Goal: Information Seeking & Learning: Learn about a topic

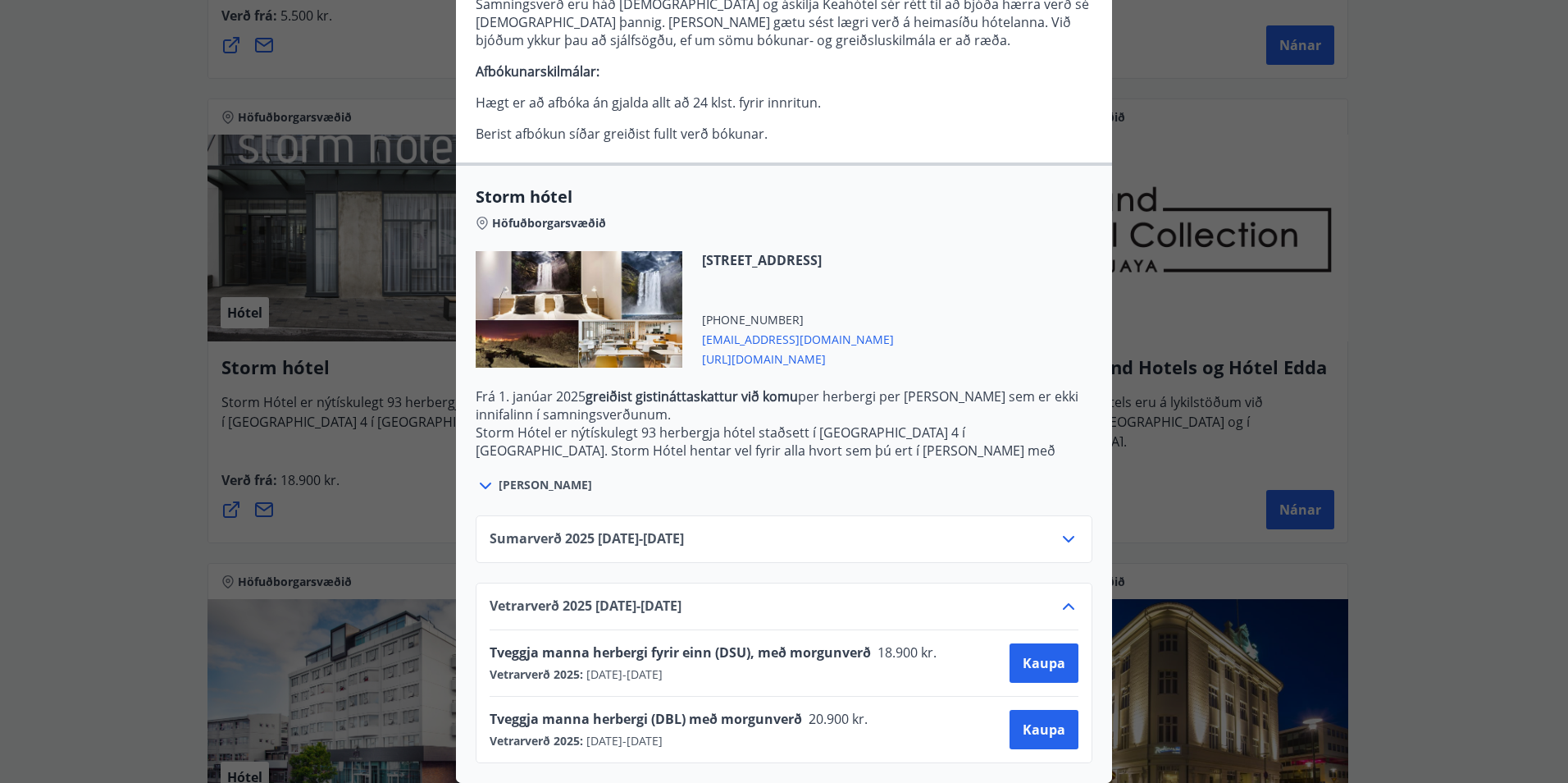
scroll to position [429, 0]
click at [1058, 529] on icon at bounding box center [1068, 539] width 19 height 19
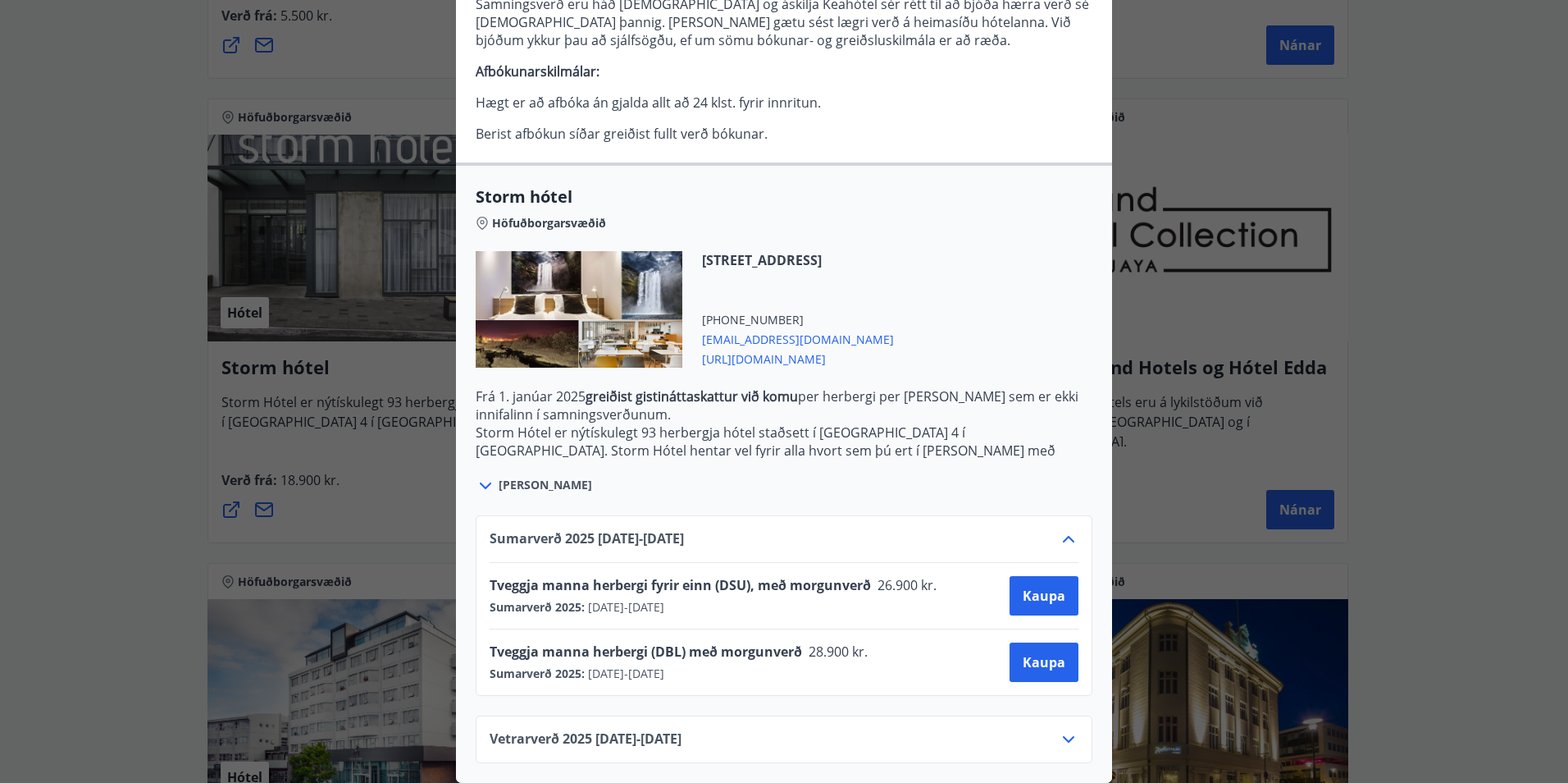
click at [590, 480] on div "[PERSON_NAME]" at bounding box center [784, 477] width 617 height 38
click at [479, 478] on icon at bounding box center [485, 485] width 19 height 19
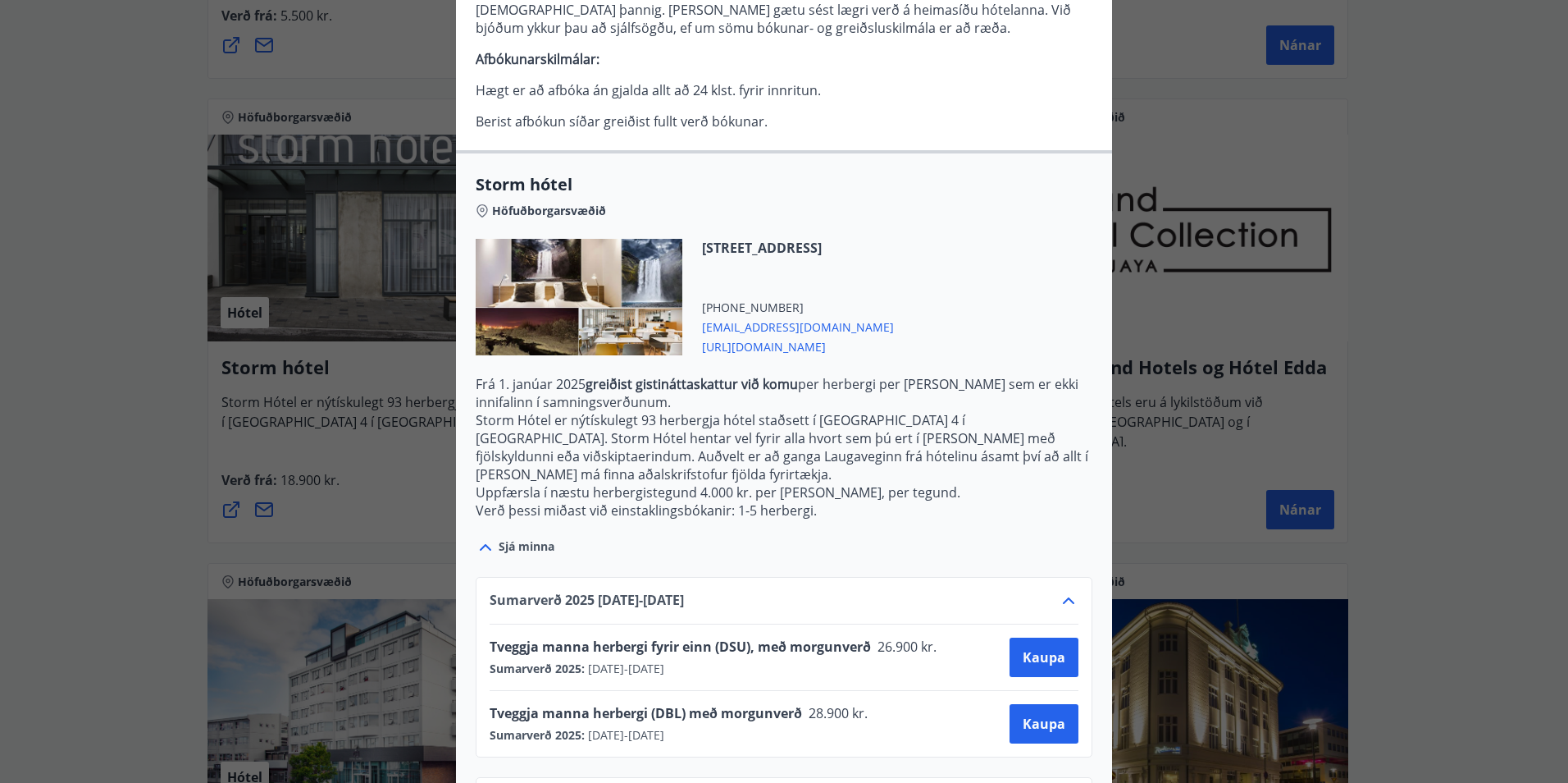
click at [482, 544] on icon at bounding box center [486, 547] width 11 height 6
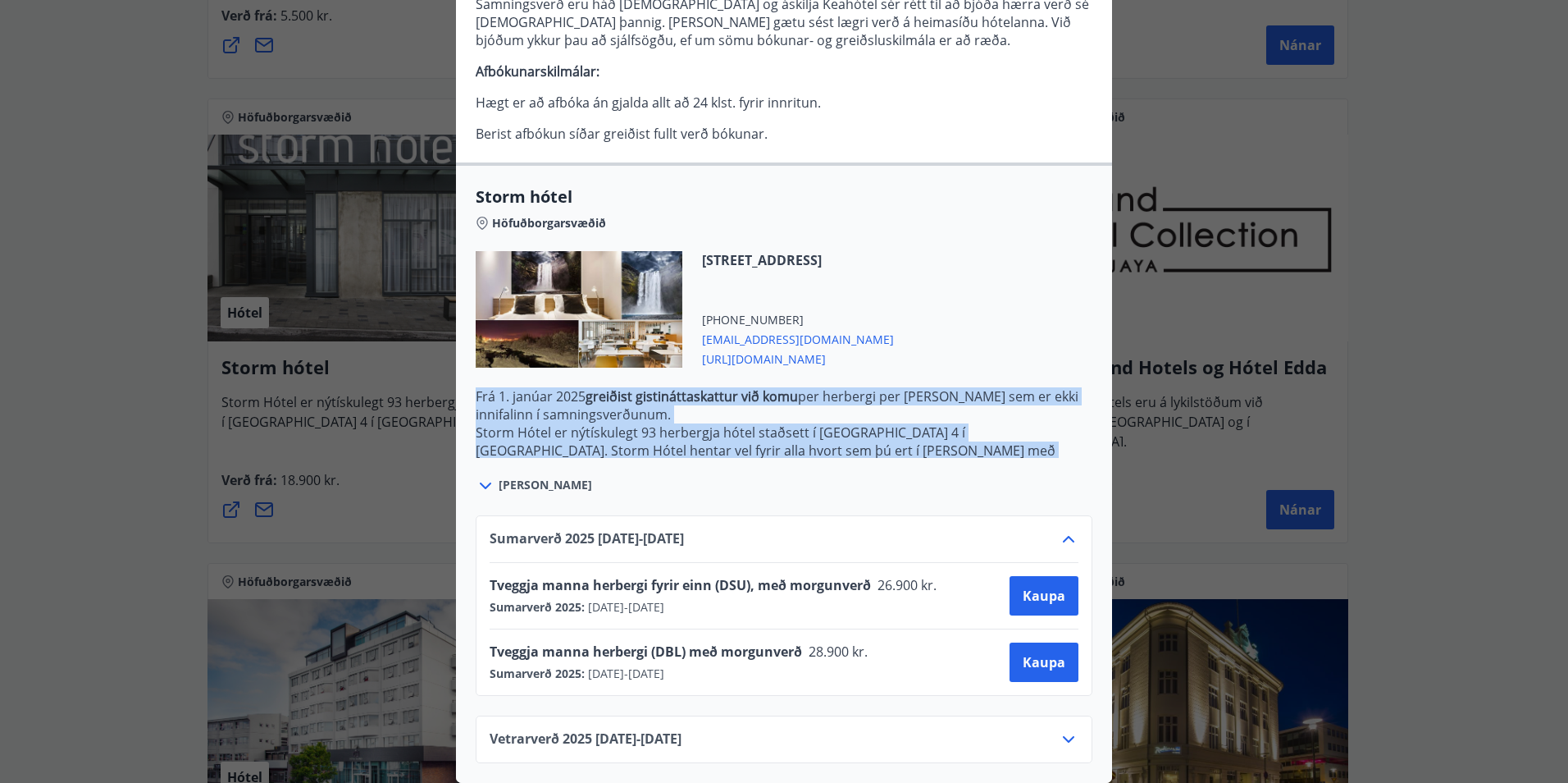
drag, startPoint x: 467, startPoint y: 387, endPoint x: 1056, endPoint y: 438, distance: 591.2
click at [1056, 438] on div "Storm hótel Höfuðborgarsvæðið [STREET_ADDRESS] [PHONE_NUMBER] [EMAIL_ADDRESS][D…" at bounding box center [784, 340] width 656 height 310
click at [864, 400] on p "Frá [DATE] greiðist gistináttaskattur við komu per herbergi per [PERSON_NAME] s…" at bounding box center [784, 404] width 617 height 36
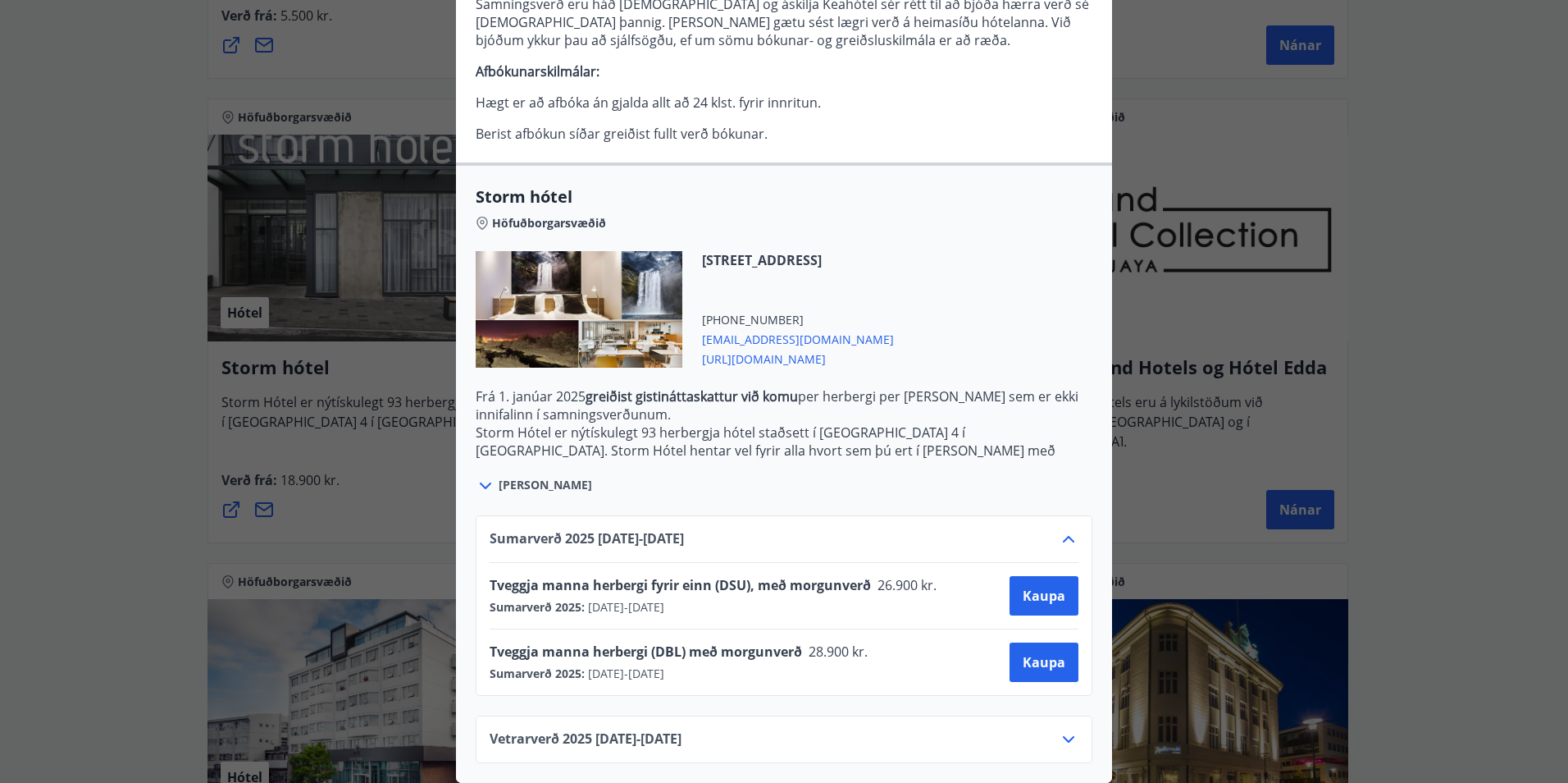
click at [420, 458] on div "Storm hótel Aðeins er hægt að bóka stéttarfélagsverð með því að hafa samband í …" at bounding box center [784, 392] width 1568 height 783
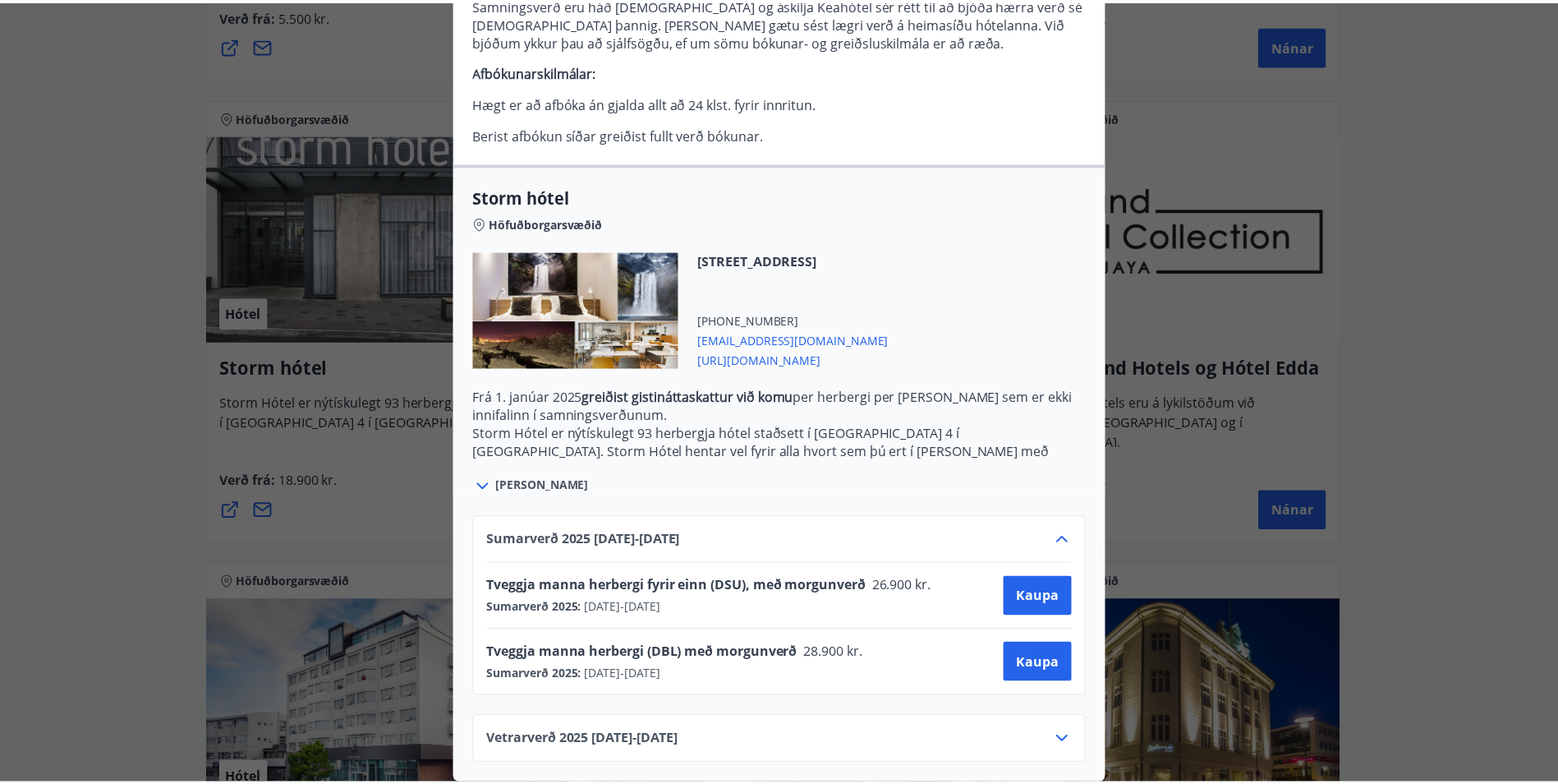
scroll to position [0, 0]
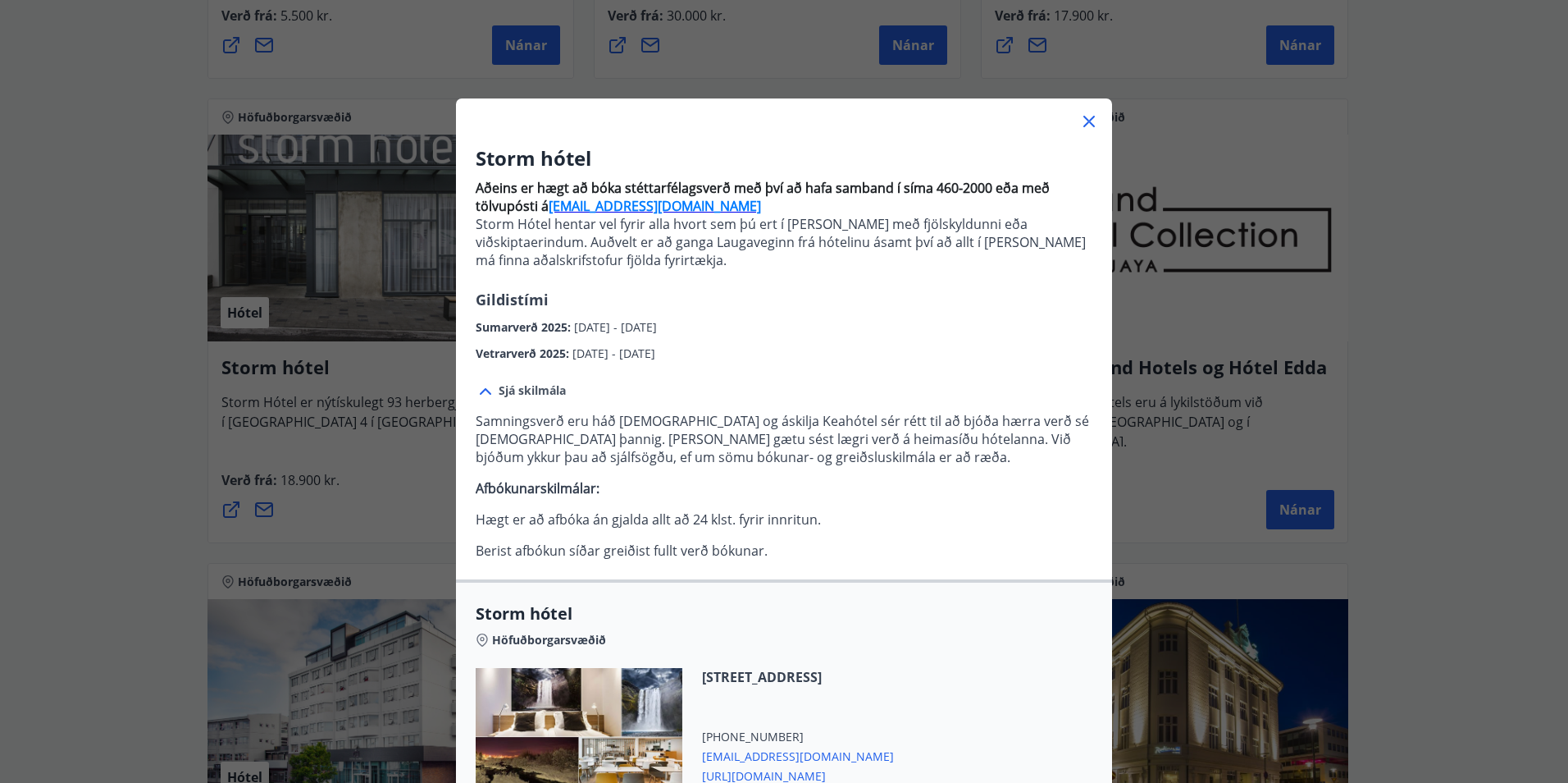
click at [420, 458] on div "Storm hótel Aðeins er hægt að bóka stéttarfélagsverð með því að hafa samband í …" at bounding box center [784, 392] width 1568 height 783
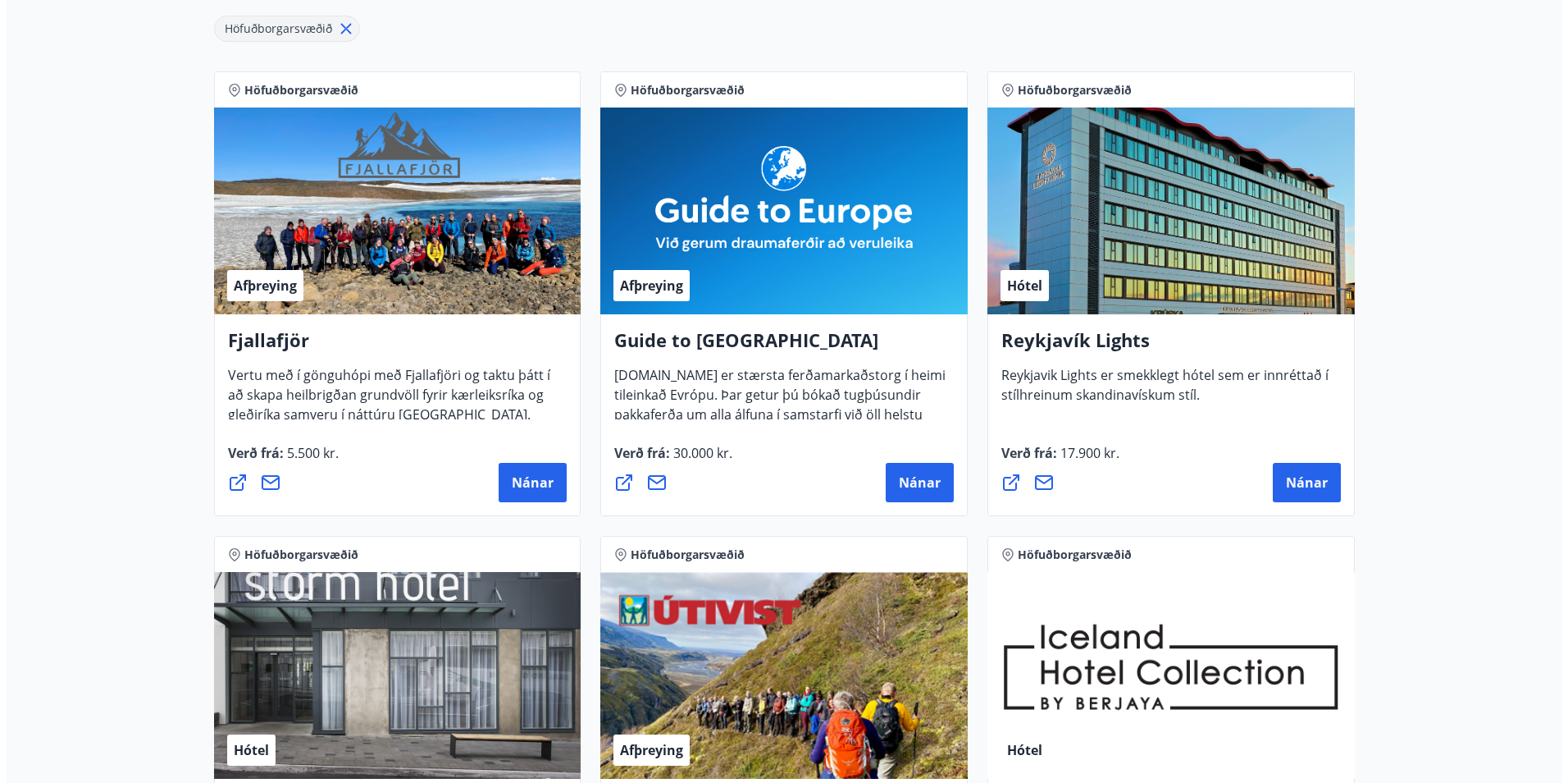
scroll to position [318, 0]
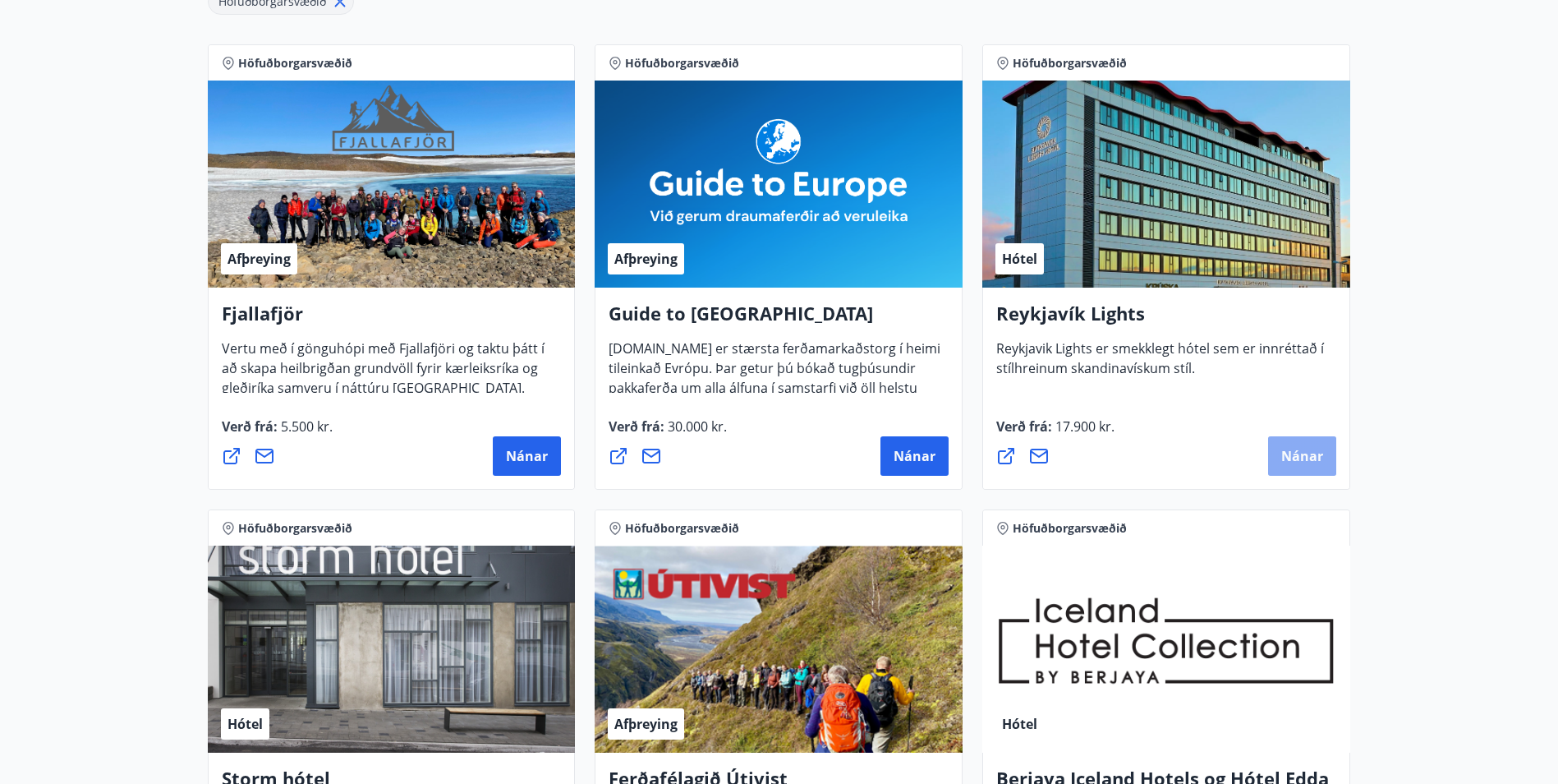
click at [1294, 449] on span "Nánar" at bounding box center [1302, 456] width 42 height 19
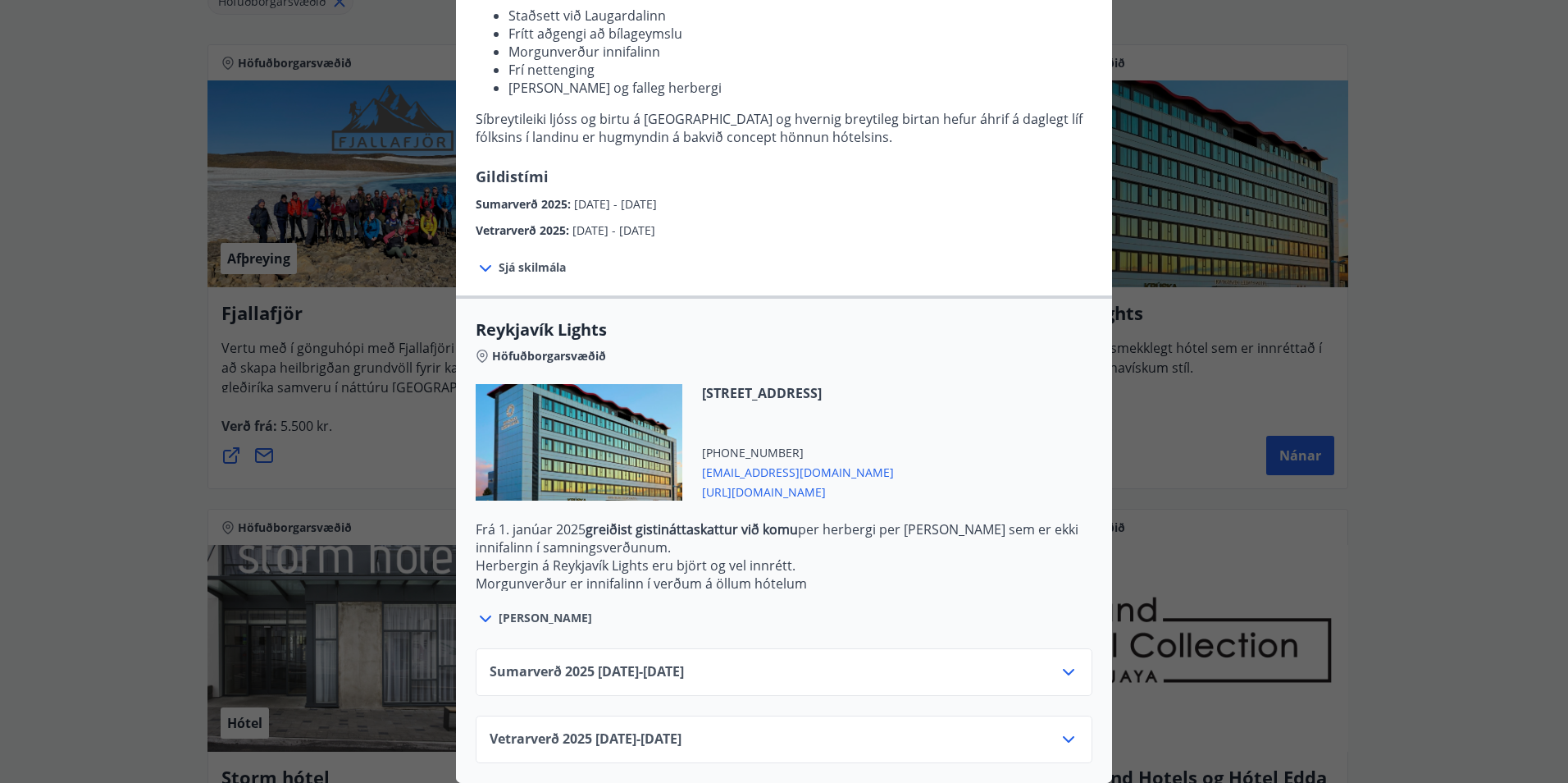
scroll to position [252, 0]
click at [1058, 729] on icon at bounding box center [1068, 739] width 19 height 19
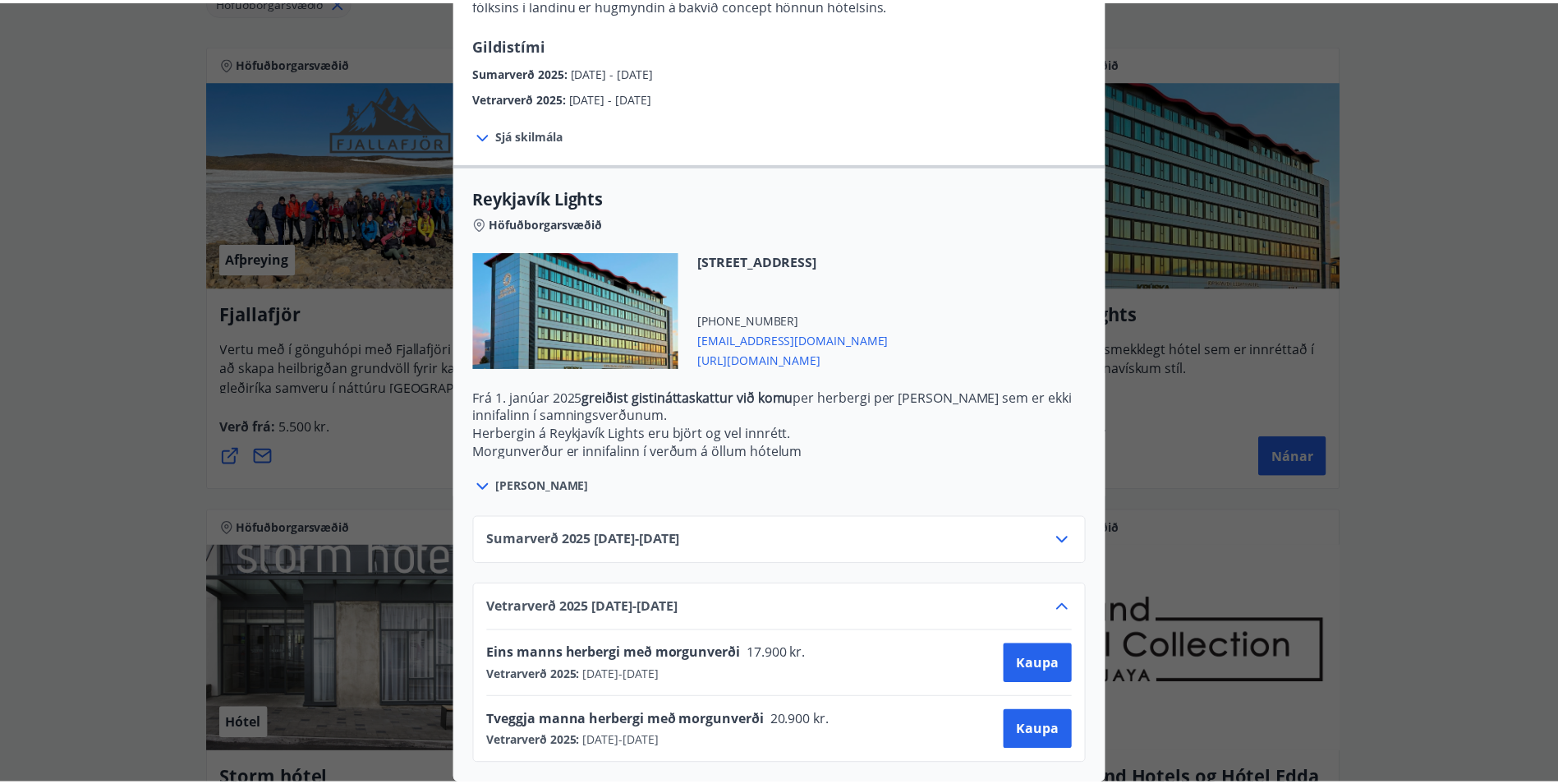
scroll to position [386, 0]
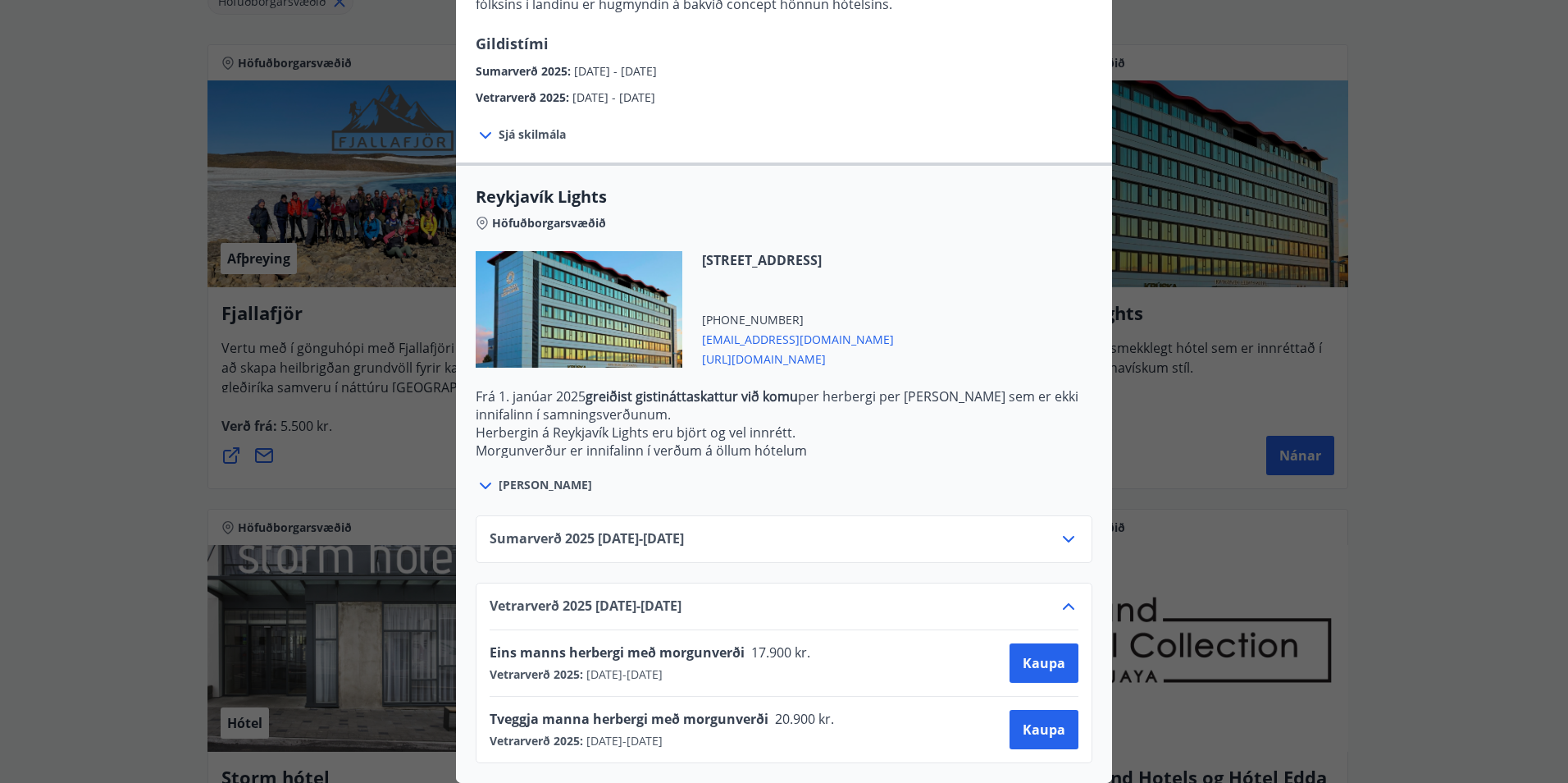
click at [1320, 264] on div "Reykjavík Lights Fyrir bókarnir og frekari upplýsingar vinsamlega senduð póst á…" at bounding box center [784, 19] width 1568 height 783
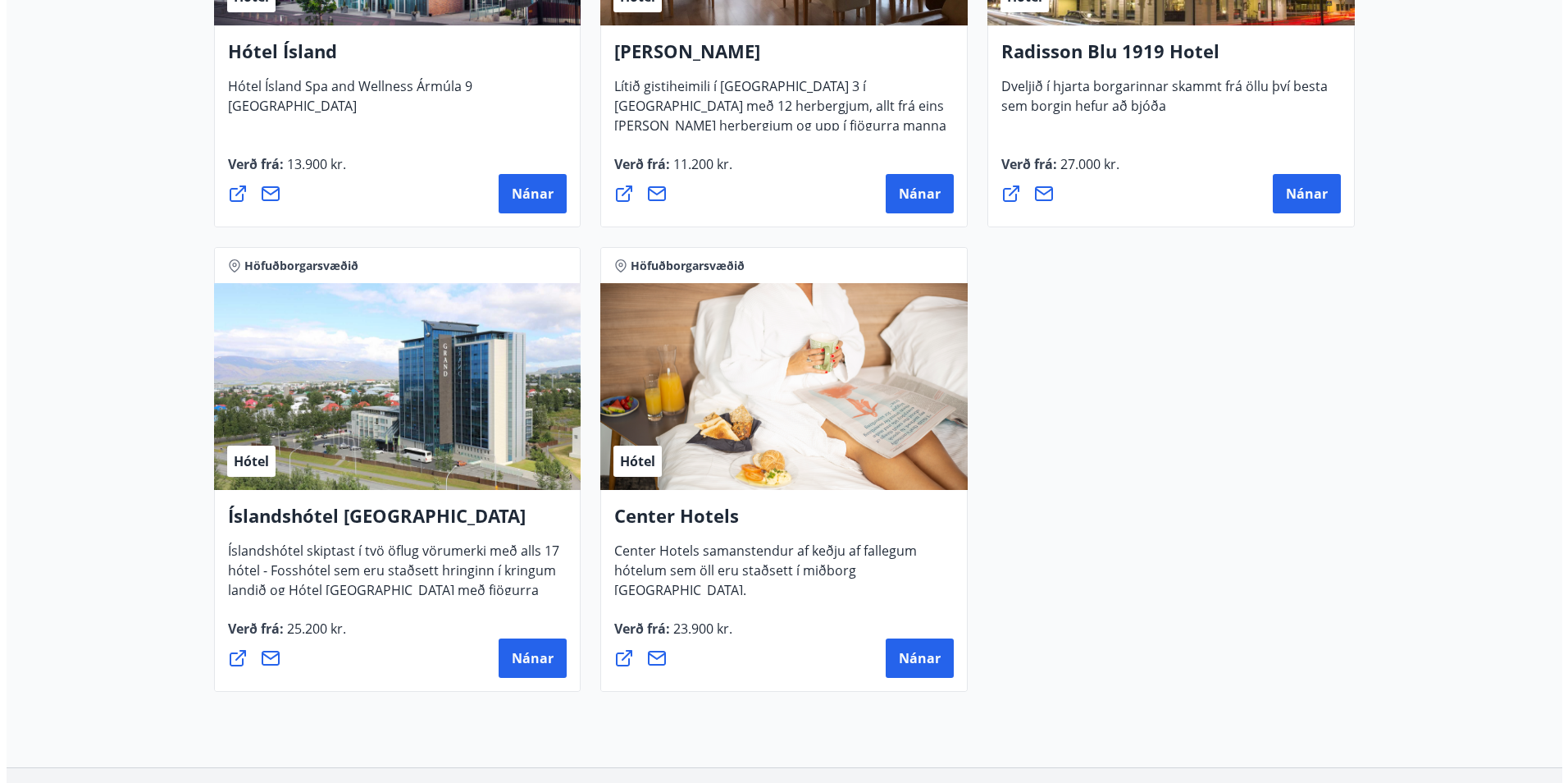
scroll to position [1631, 0]
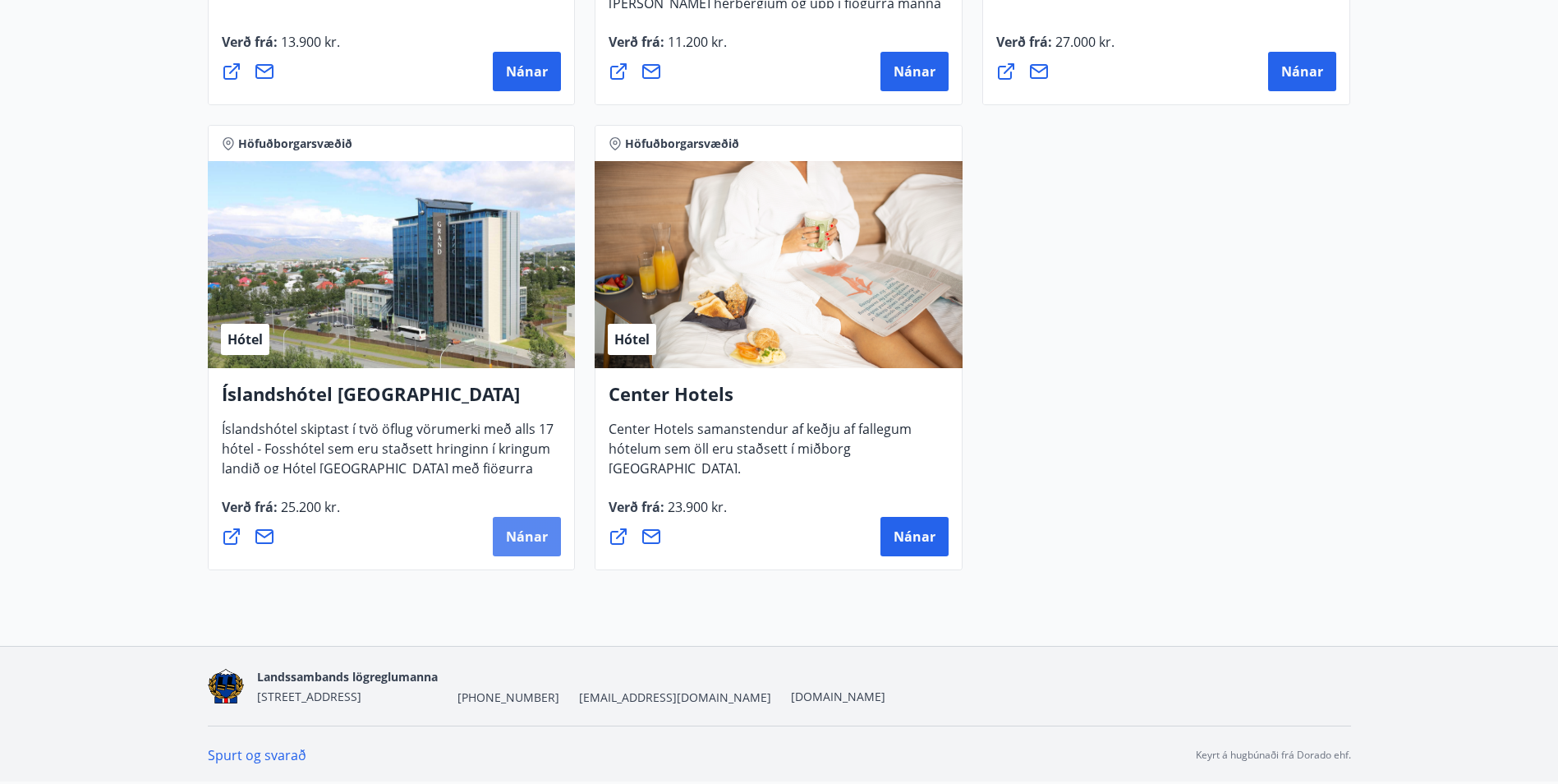
click at [542, 528] on span "Nánar" at bounding box center [526, 537] width 42 height 19
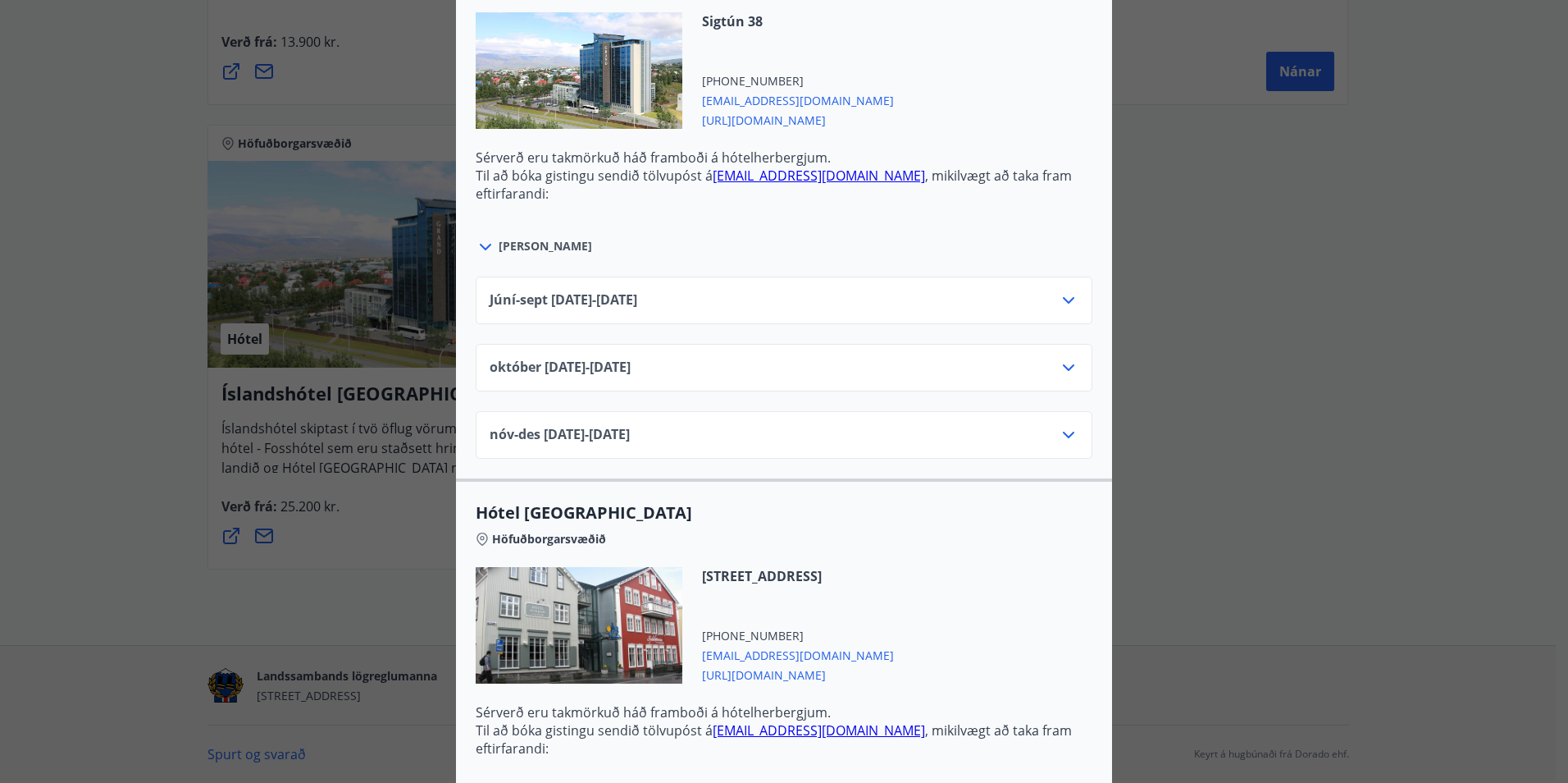
scroll to position [656, 0]
click at [1058, 365] on icon at bounding box center [1068, 367] width 19 height 19
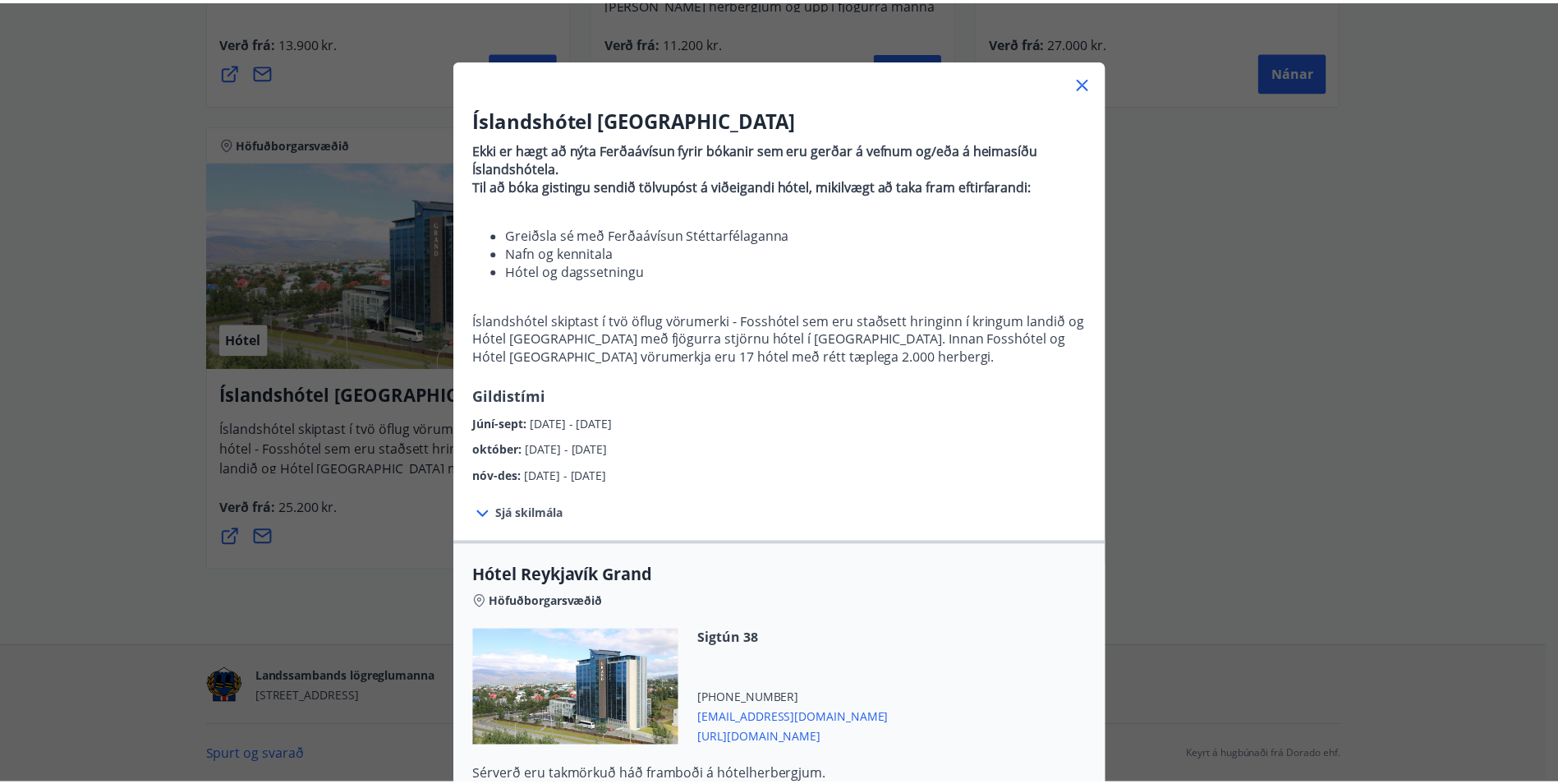
scroll to position [0, 0]
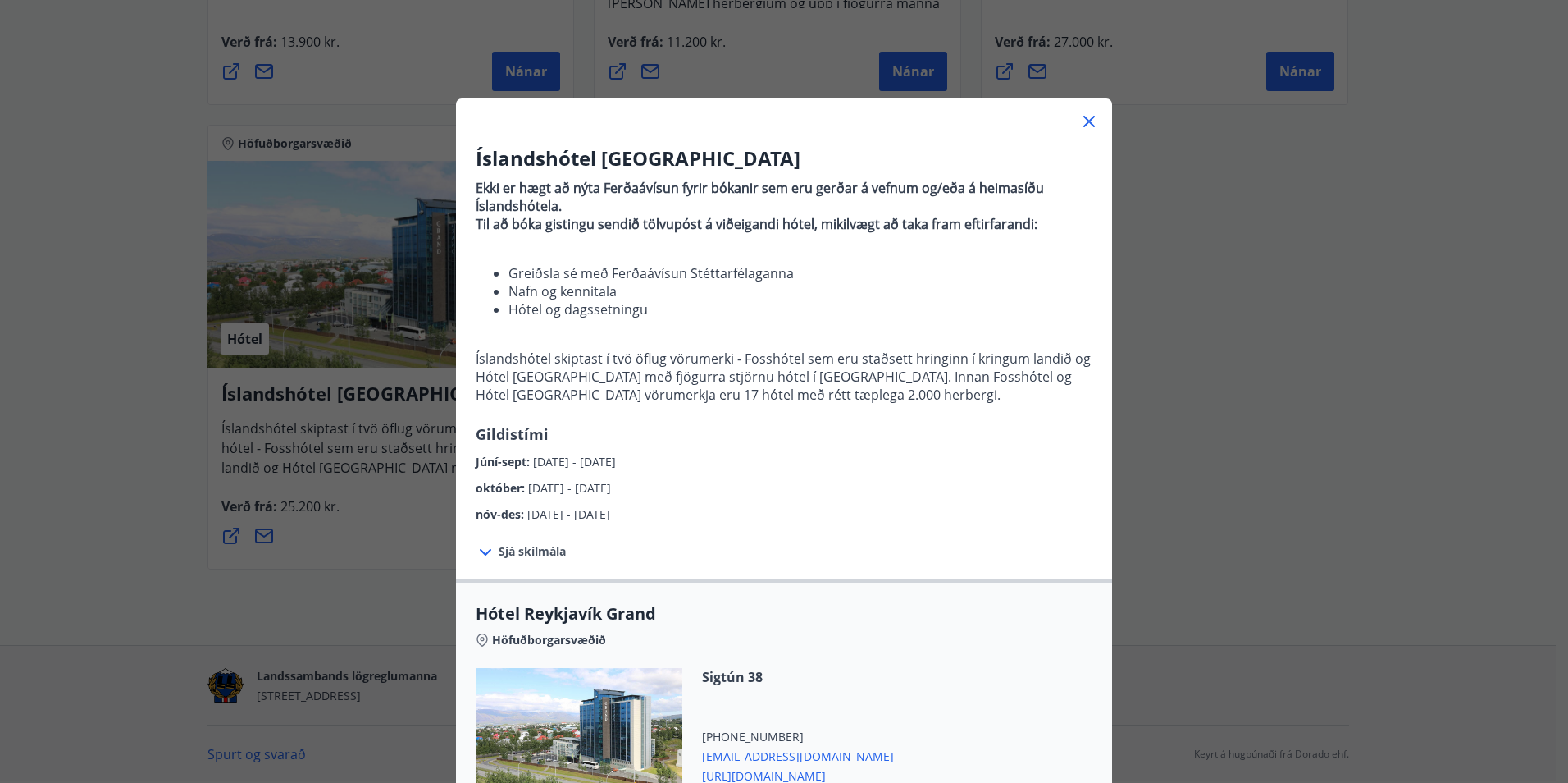
click at [1207, 376] on div "Íslandshótel Reykjavík Ekki er hægt að nýta Ferðaávísun fyrir bókanir sem eru g…" at bounding box center [784, 392] width 1568 height 783
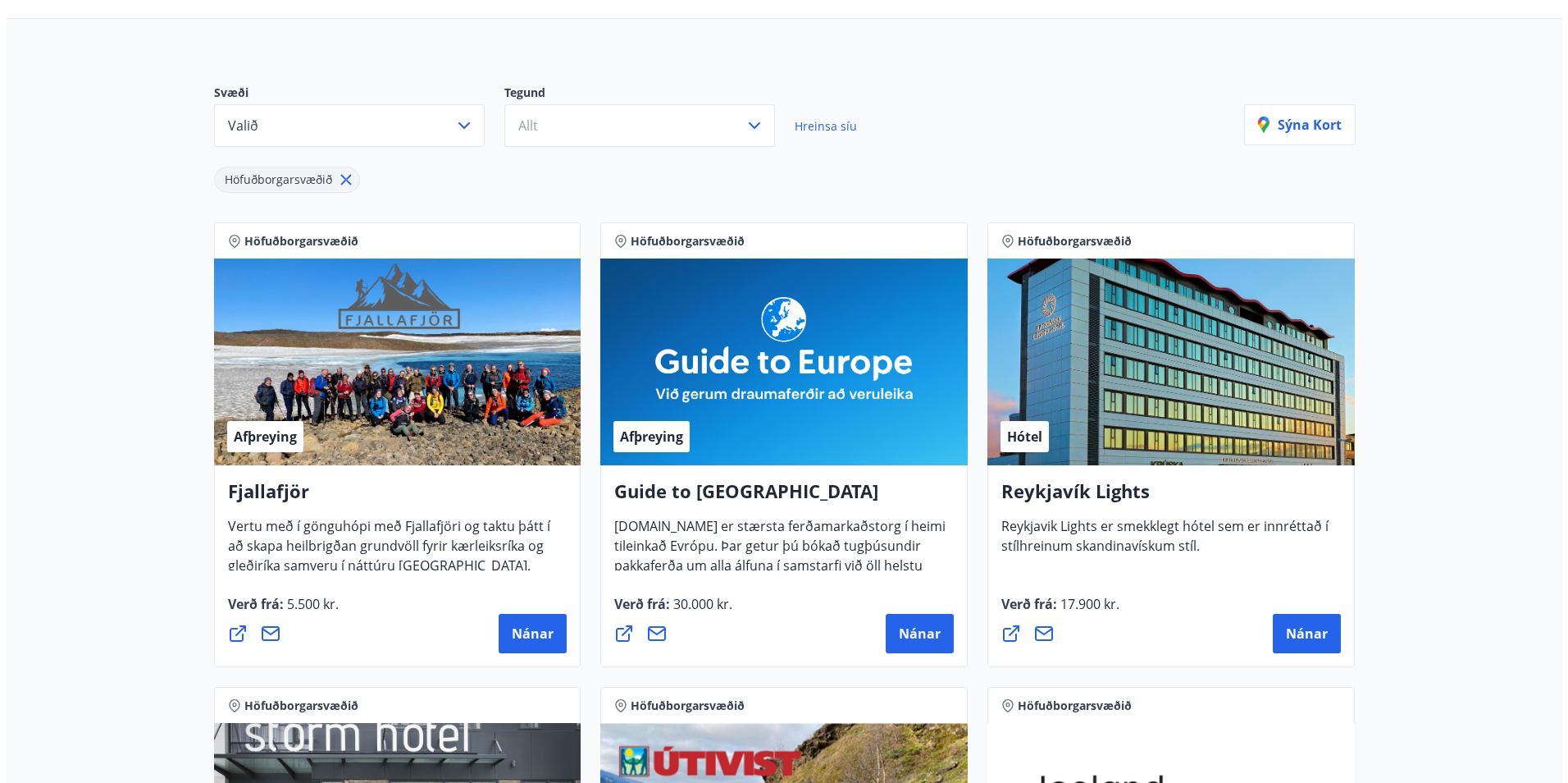
scroll to position [410, 0]
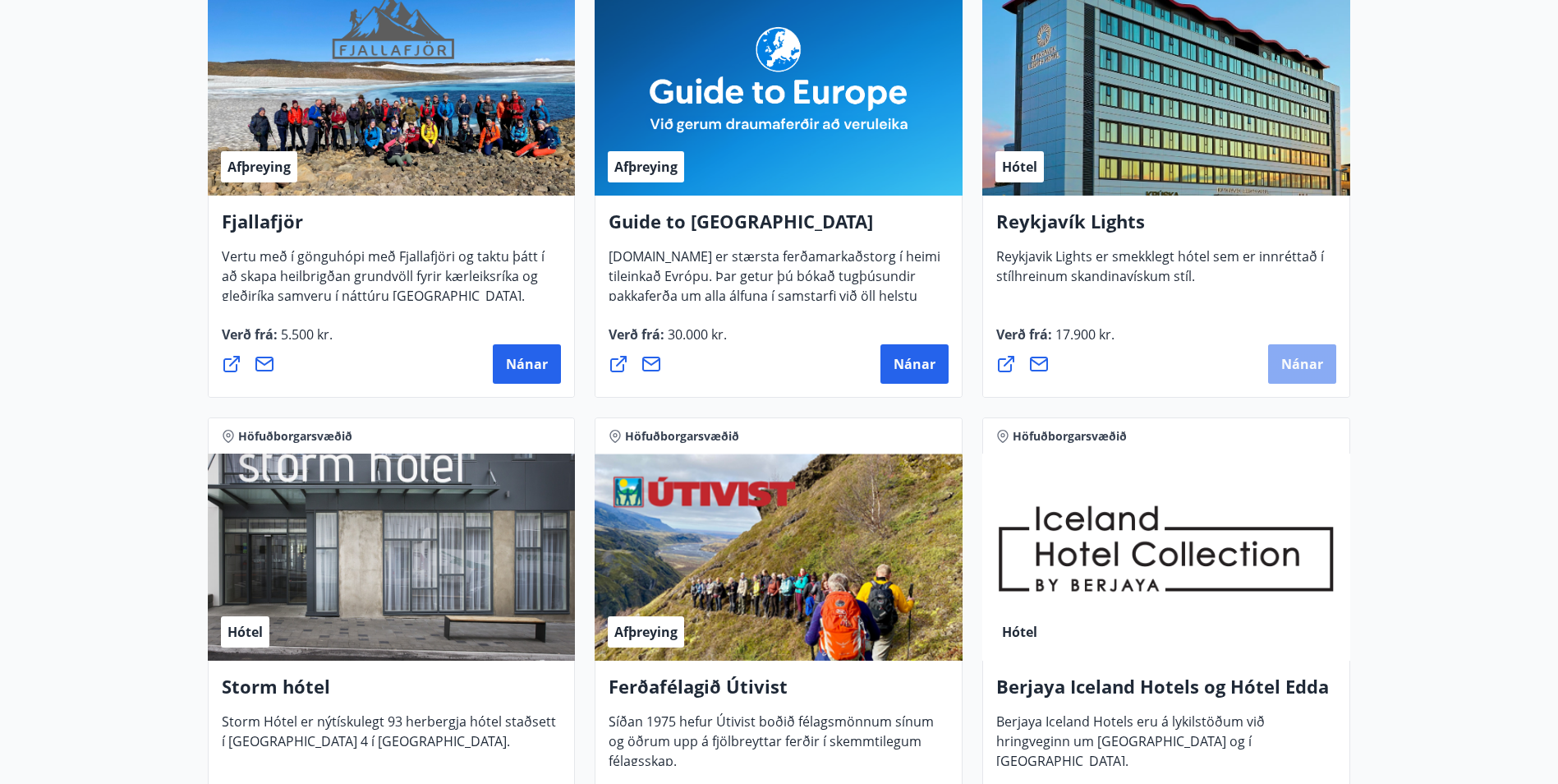
click at [1312, 353] on button "Nánar" at bounding box center [1303, 363] width 69 height 40
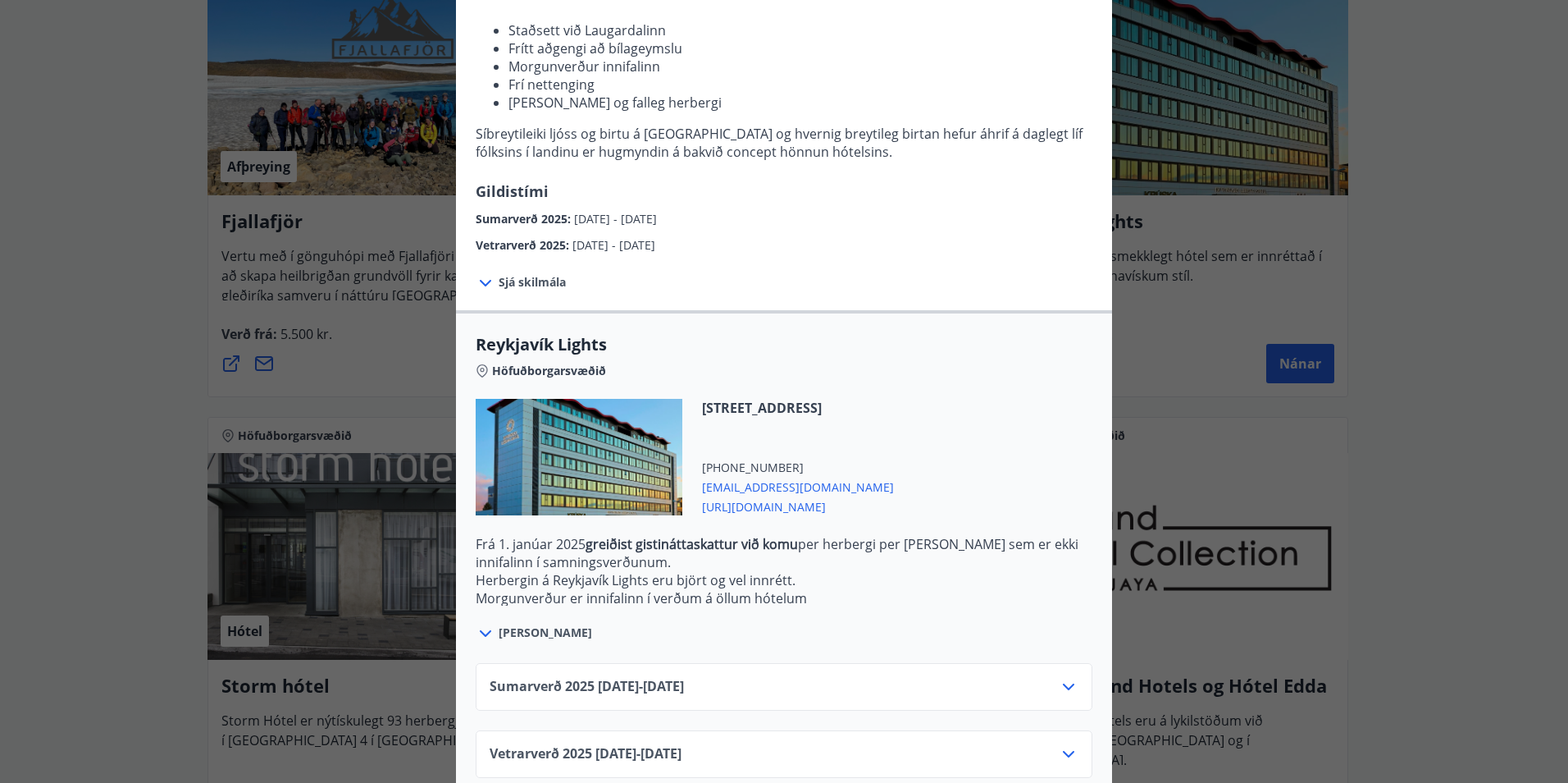
scroll to position [252, 0]
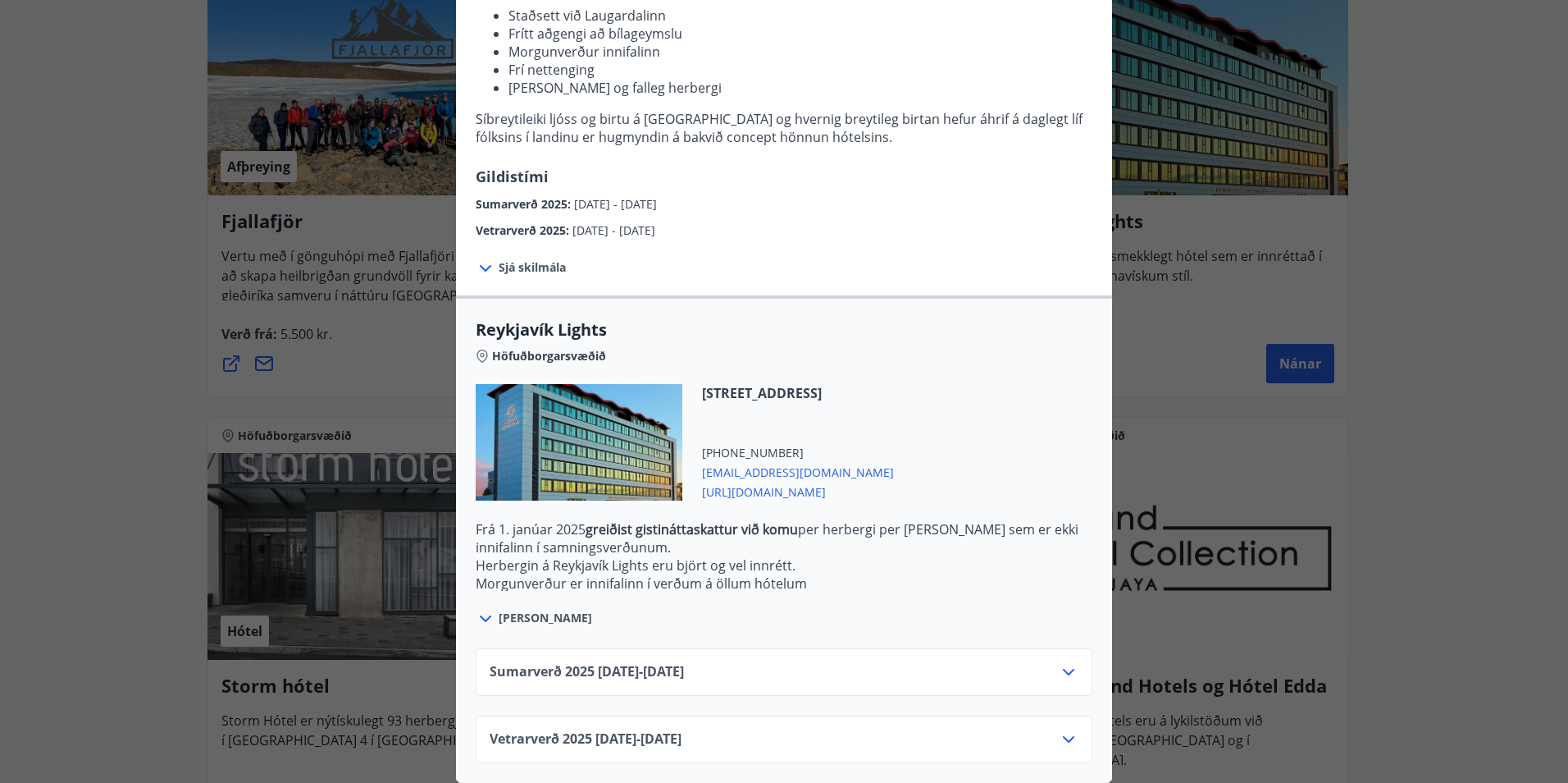
click at [635, 746] on div "Vetrarverð [PHONE_NUMBER][DATE] - [DATE]" at bounding box center [784, 745] width 588 height 32
click at [641, 729] on span "Vetrarverð [PHONE_NUMBER][DATE] - [DATE]" at bounding box center [585, 739] width 191 height 19
click at [1042, 729] on div "Vetrarverð [PHONE_NUMBER][DATE] - [DATE]" at bounding box center [784, 745] width 588 height 32
click at [1067, 729] on icon at bounding box center [1068, 739] width 19 height 19
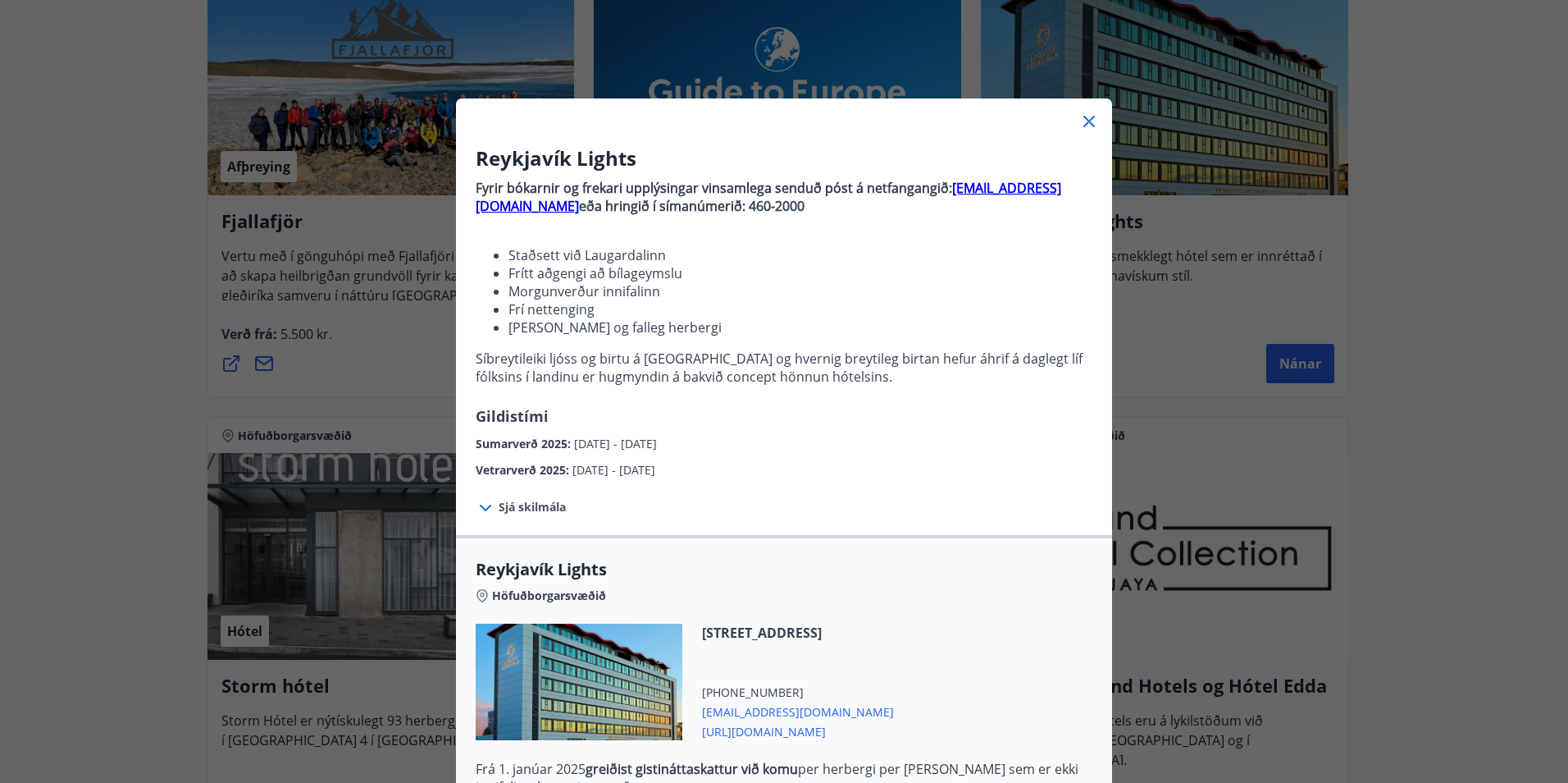
scroll to position [385, 0]
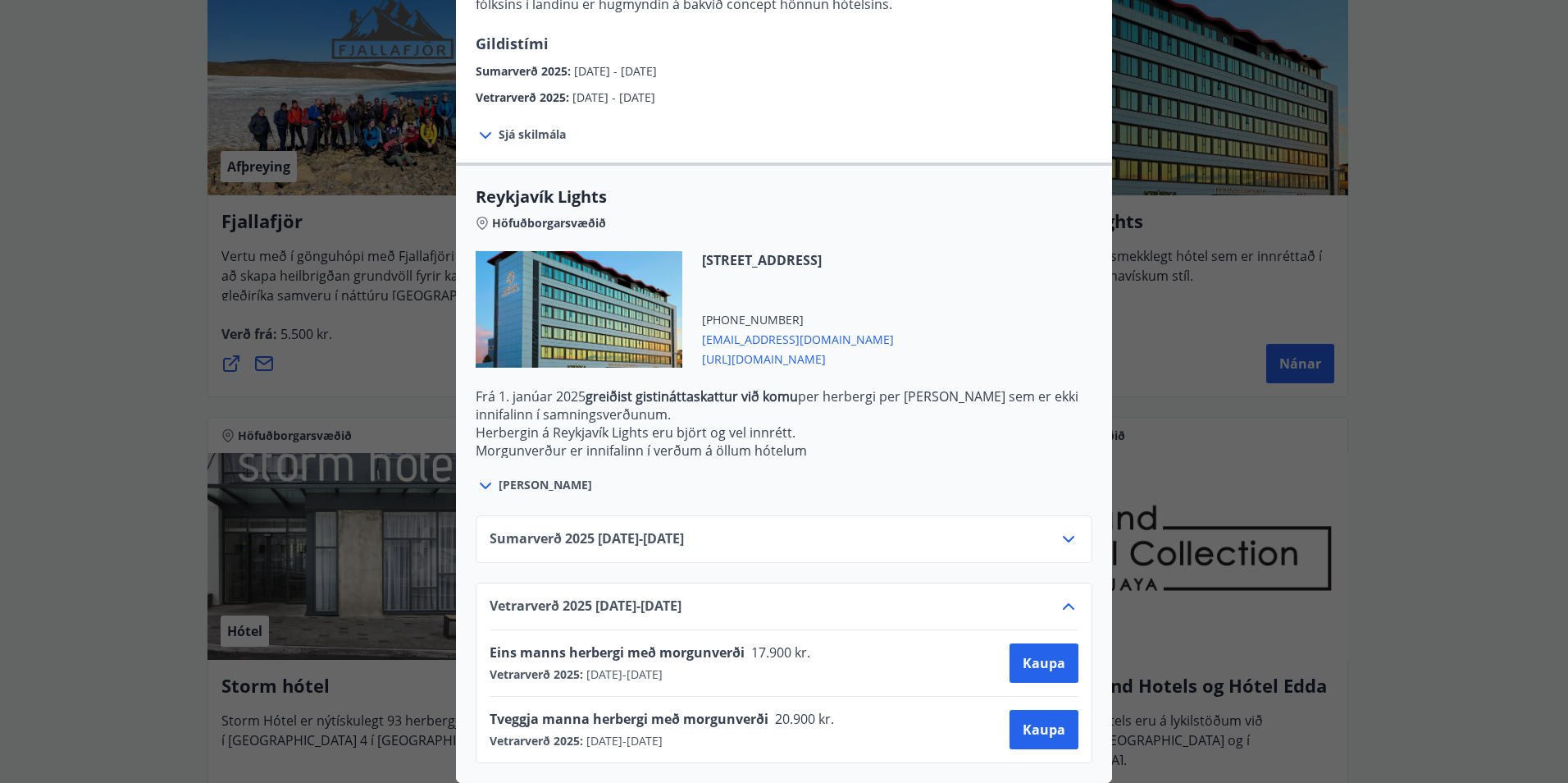
click at [119, 239] on div "Reykjavík Lights Fyrir bókarnir og frekari upplýsingar vinsamlega senduð póst á…" at bounding box center [784, 19] width 1568 height 783
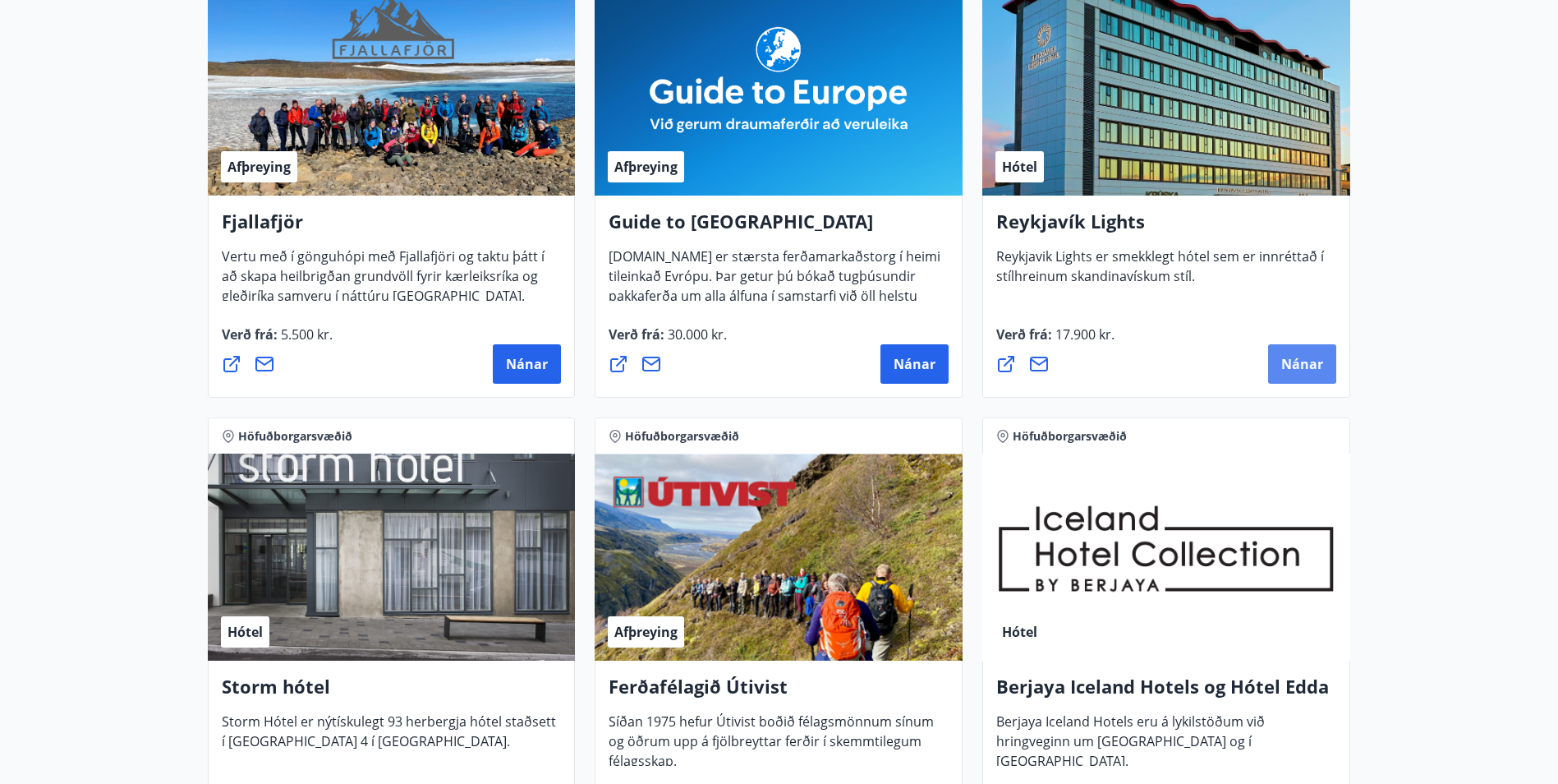
click at [1311, 358] on span "Nánar" at bounding box center [1302, 364] width 42 height 19
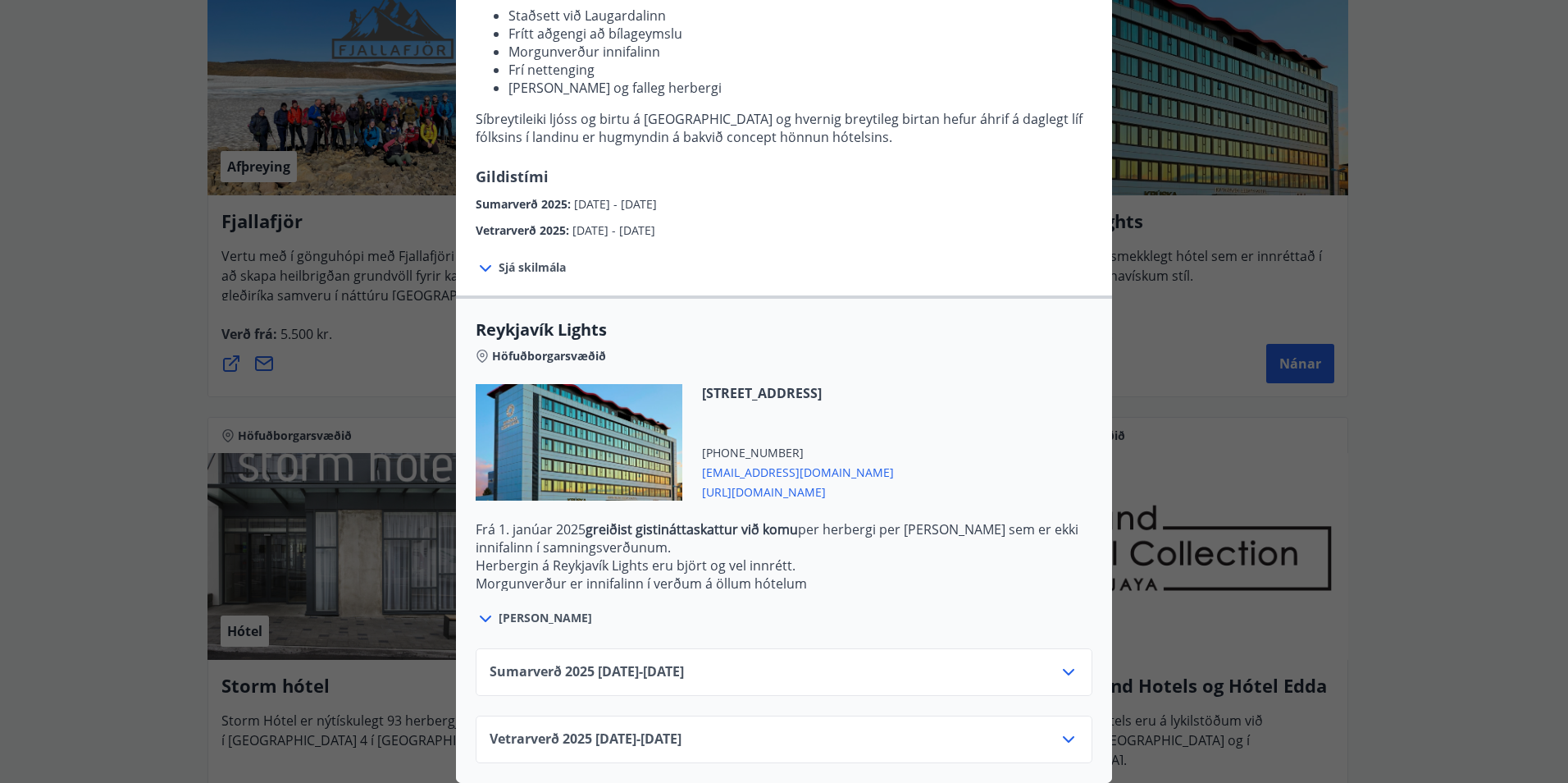
scroll to position [252, 0]
click at [1058, 729] on icon at bounding box center [1068, 739] width 19 height 19
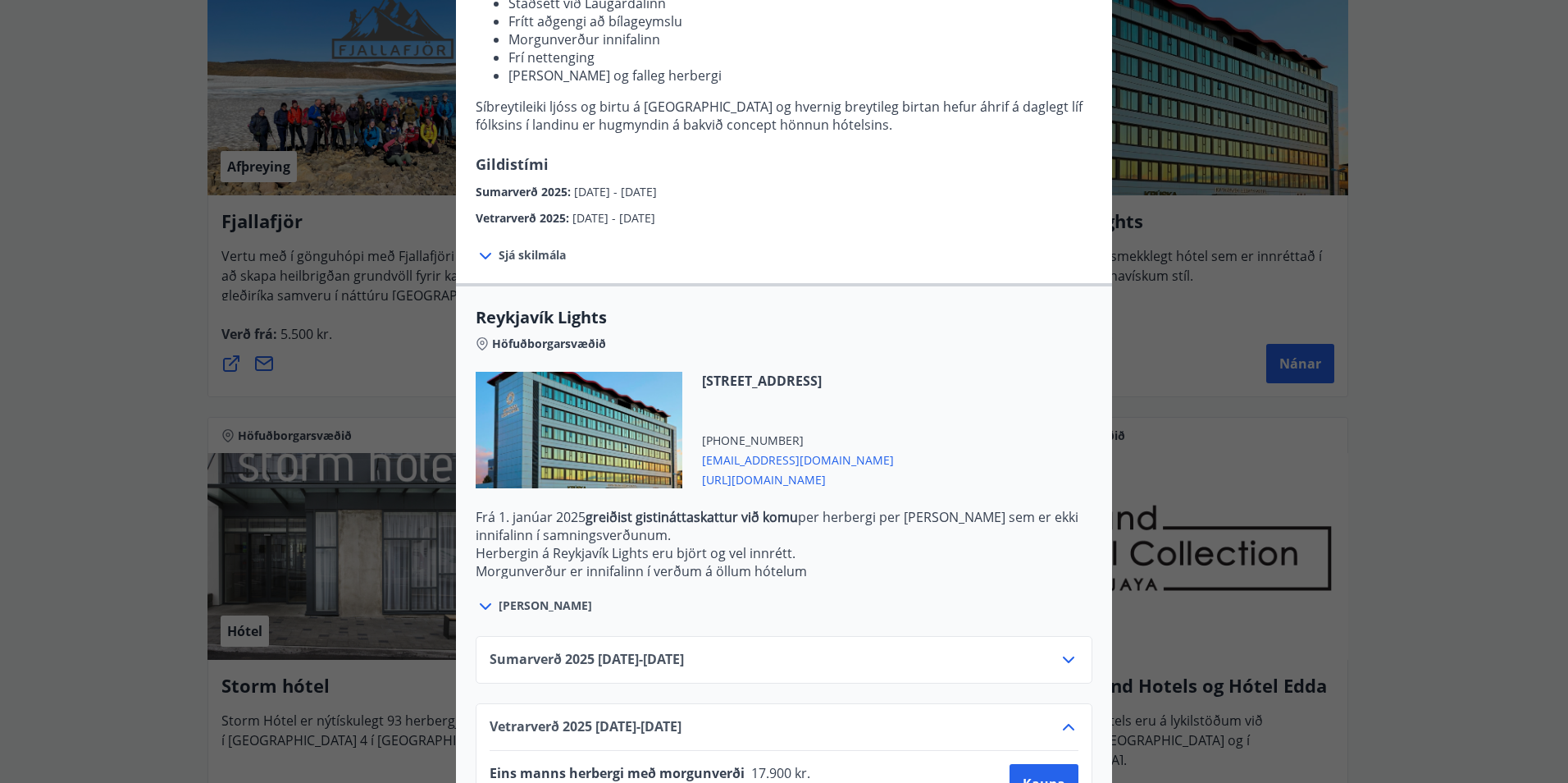
scroll to position [385, 0]
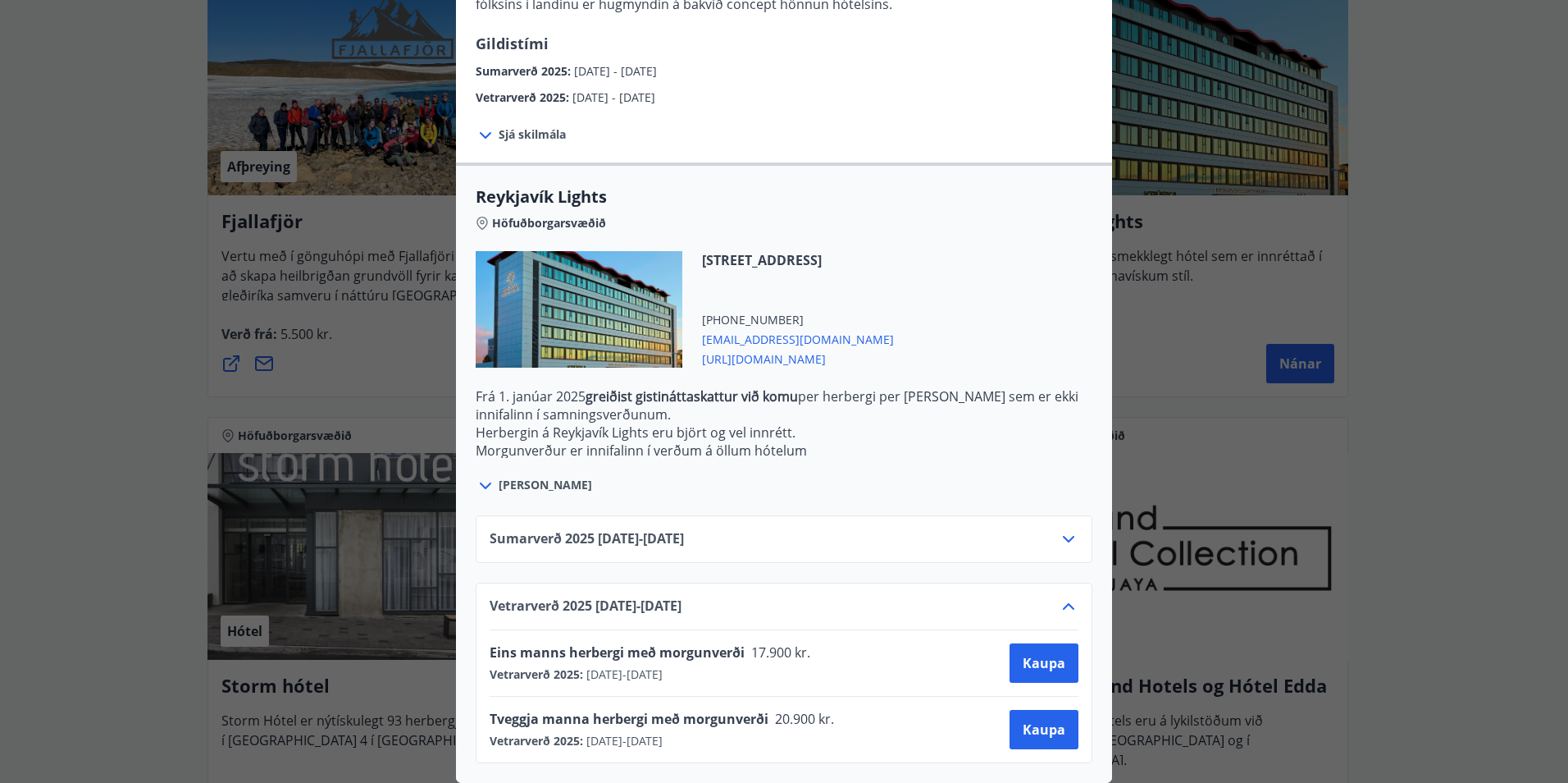
drag, startPoint x: 483, startPoint y: 637, endPoint x: 809, endPoint y: 737, distance: 341.0
click at [809, 737] on div "Eins [PERSON_NAME] herbergi með morgunverði 17.900 kr. Vetrarverð 2025 : [DATE]…" at bounding box center [784, 696] width 588 height 133
drag, startPoint x: 809, startPoint y: 737, endPoint x: 913, endPoint y: 563, distance: 202.7
click at [913, 563] on div "Sumarverð [PHONE_NUMBER][DATE] - [DATE] Vetrarverð [PHONE_NUMBER][DATE] - [DATE…" at bounding box center [784, 628] width 656 height 267
click at [1071, 534] on icon at bounding box center [1068, 539] width 19 height 19
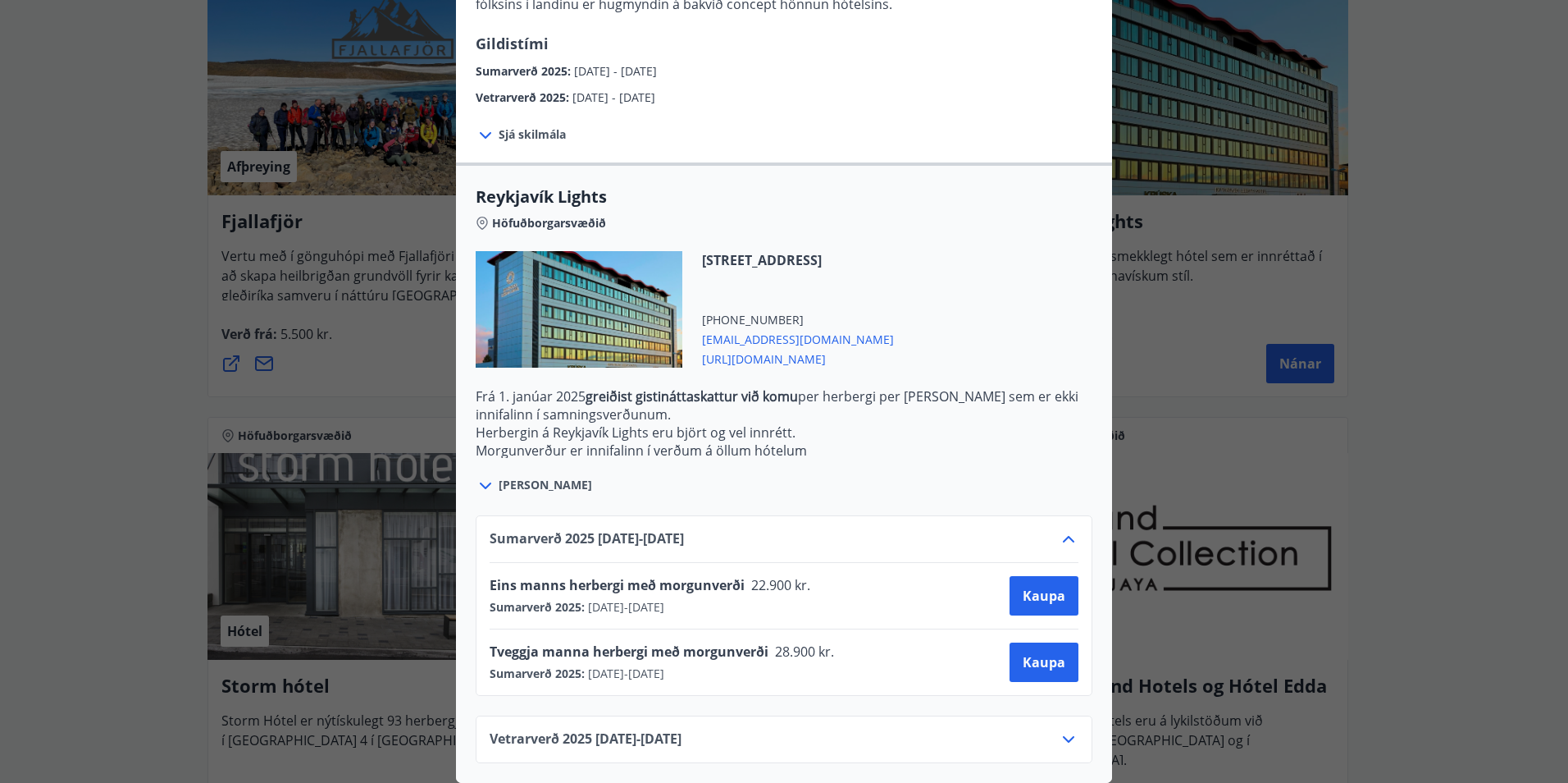
drag, startPoint x: 483, startPoint y: 528, endPoint x: 862, endPoint y: 717, distance: 423.5
click at [862, 717] on div "Sumarverð [PHONE_NUMBER][DATE] - [DATE] Eins [PERSON_NAME] herbergi með morgunv…" at bounding box center [784, 628] width 656 height 267
click at [797, 428] on p "Herbergin á Reykjavík Lights eru björt og vel innrétt." at bounding box center [784, 432] width 617 height 19
click at [214, 436] on div "Reykjavík Lights Fyrir bókarnir og frekari upplýsingar vinsamlega senduð póst á…" at bounding box center [784, 392] width 1568 height 783
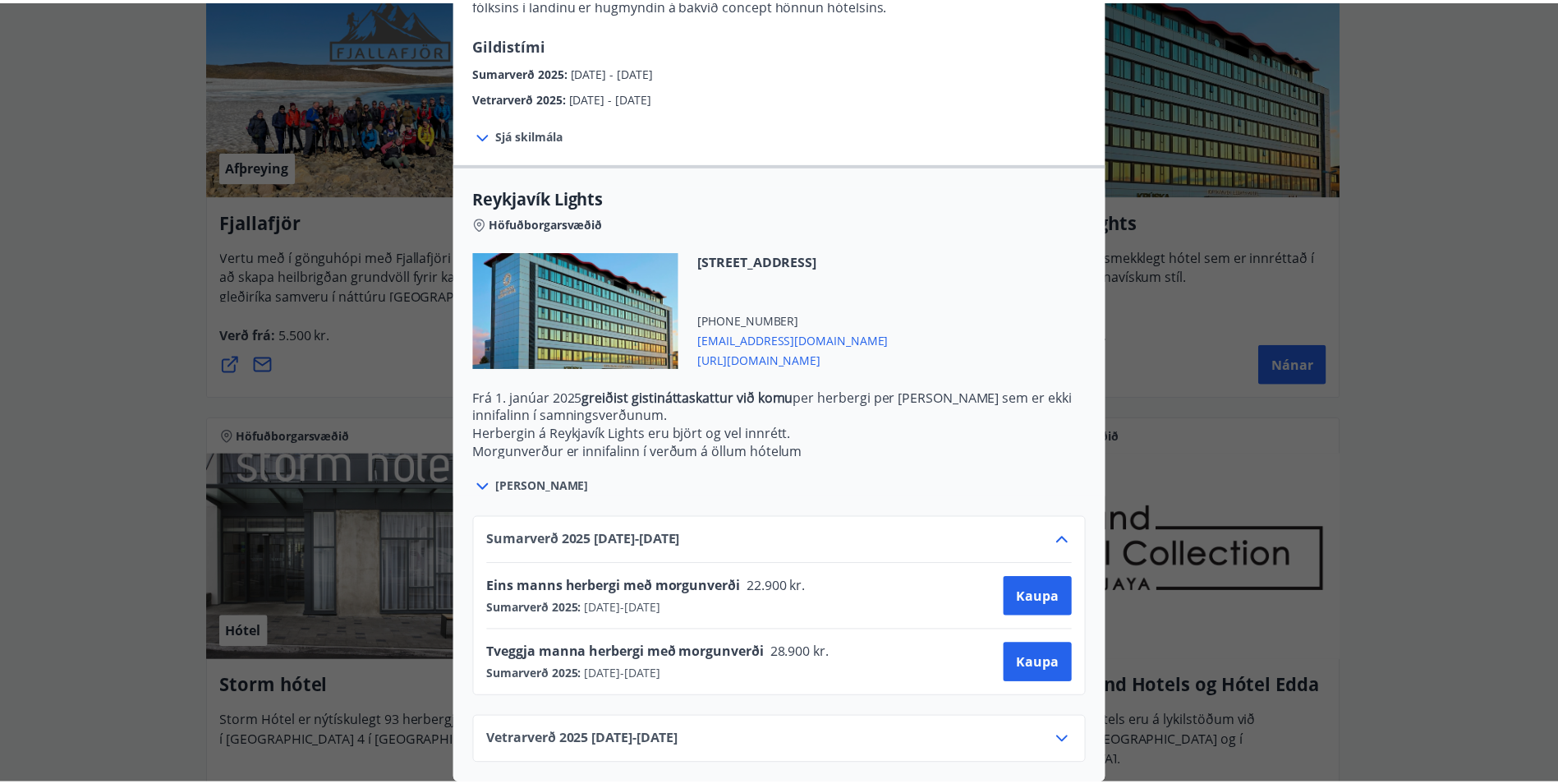
scroll to position [0, 0]
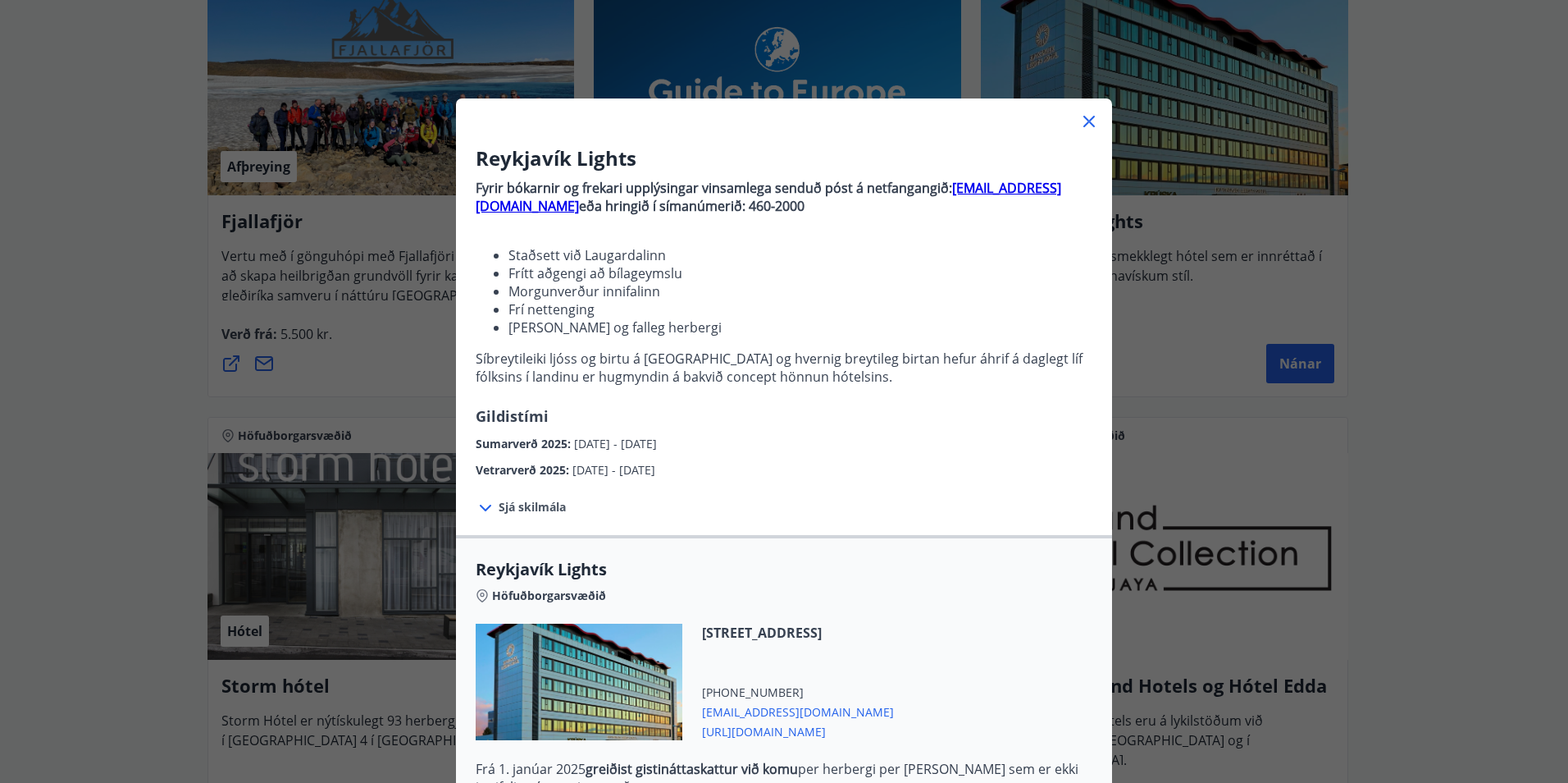
click at [308, 395] on div "Reykjavík Lights Fyrir bókarnir og frekari upplýsingar vinsamlega senduð póst á…" at bounding box center [784, 392] width 1568 height 783
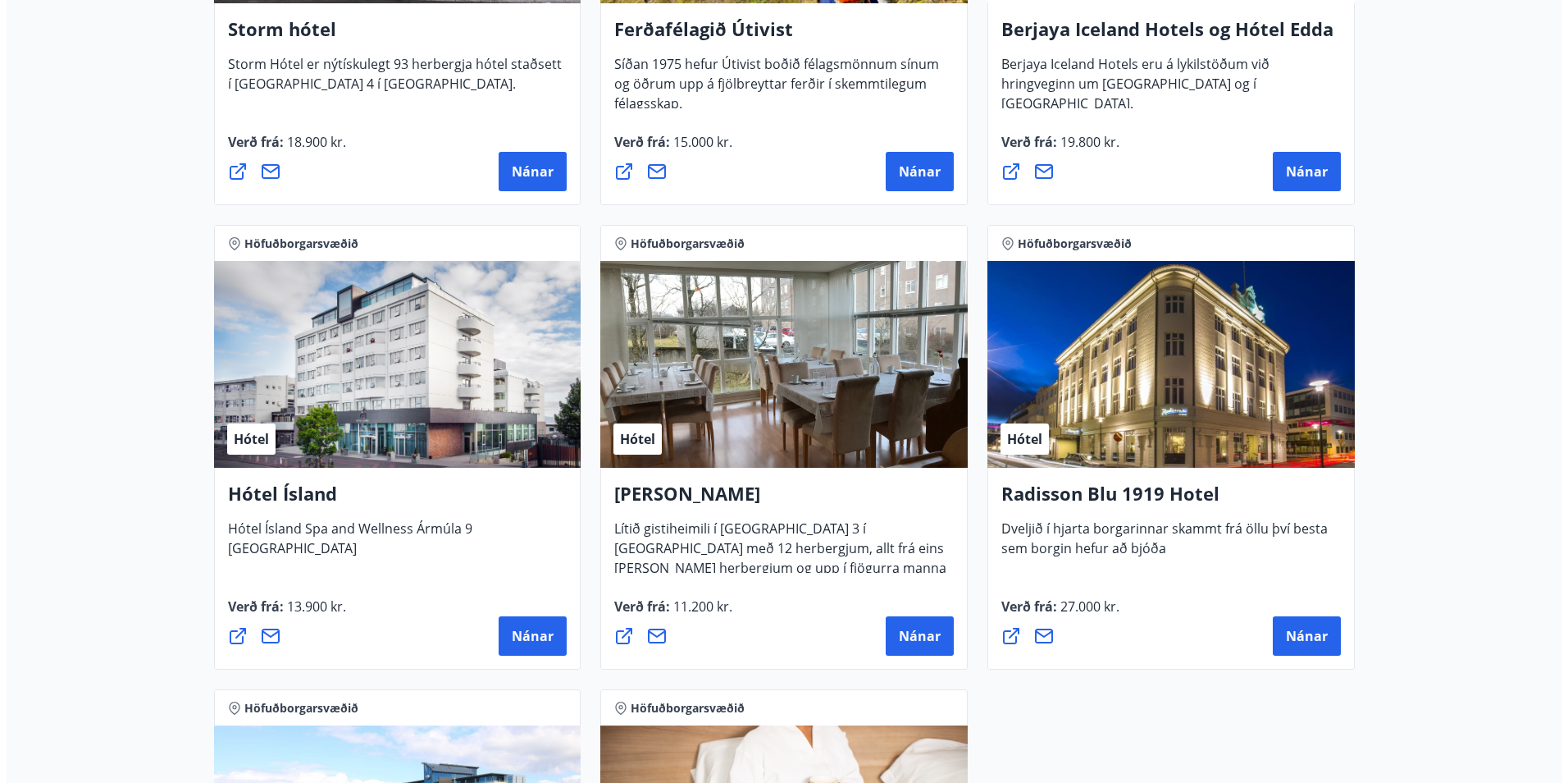
scroll to position [1476, 0]
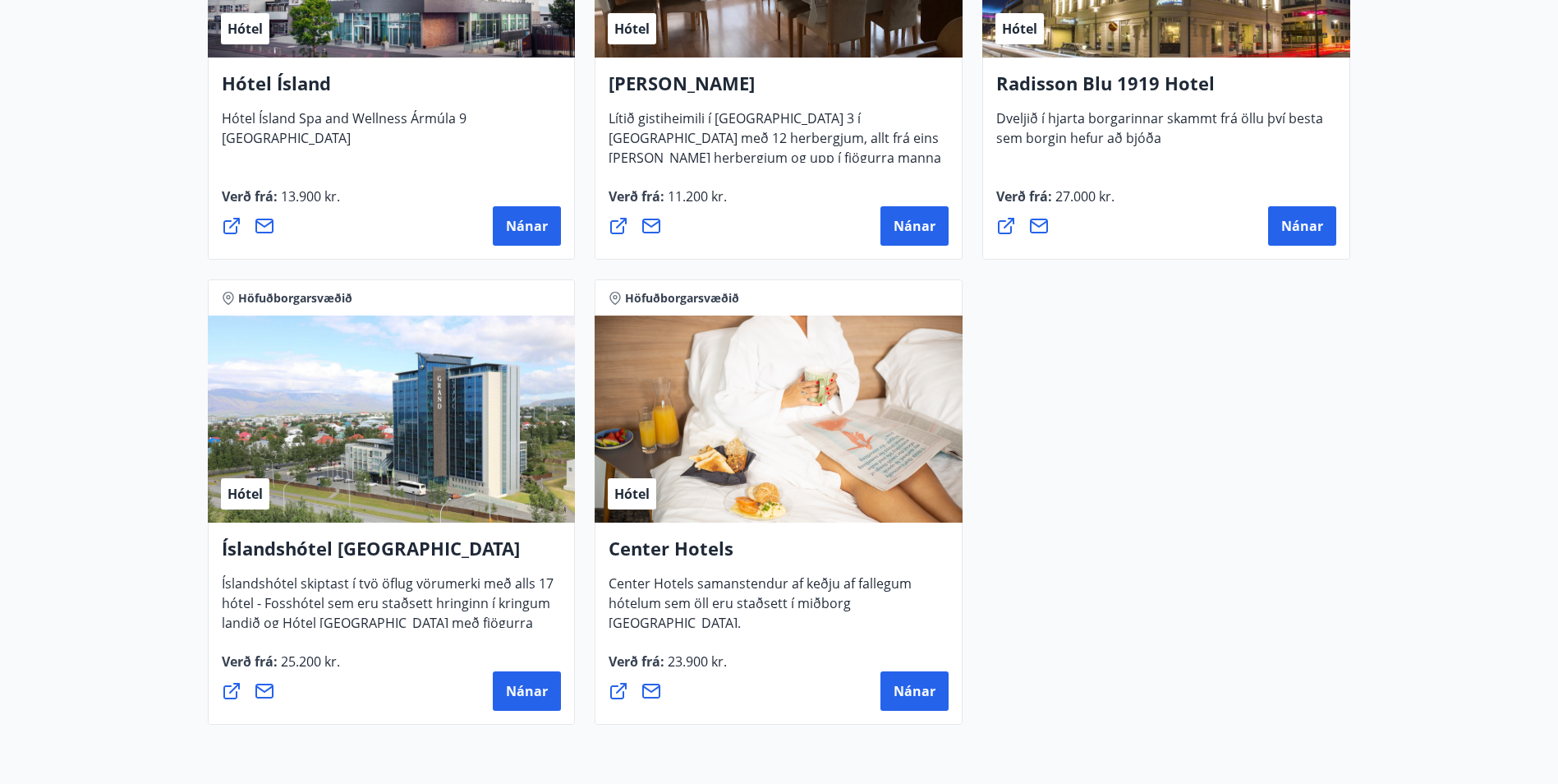
click at [355, 384] on div "Hótel" at bounding box center [391, 418] width 368 height 207
click at [528, 685] on span "Nánar" at bounding box center [526, 691] width 42 height 19
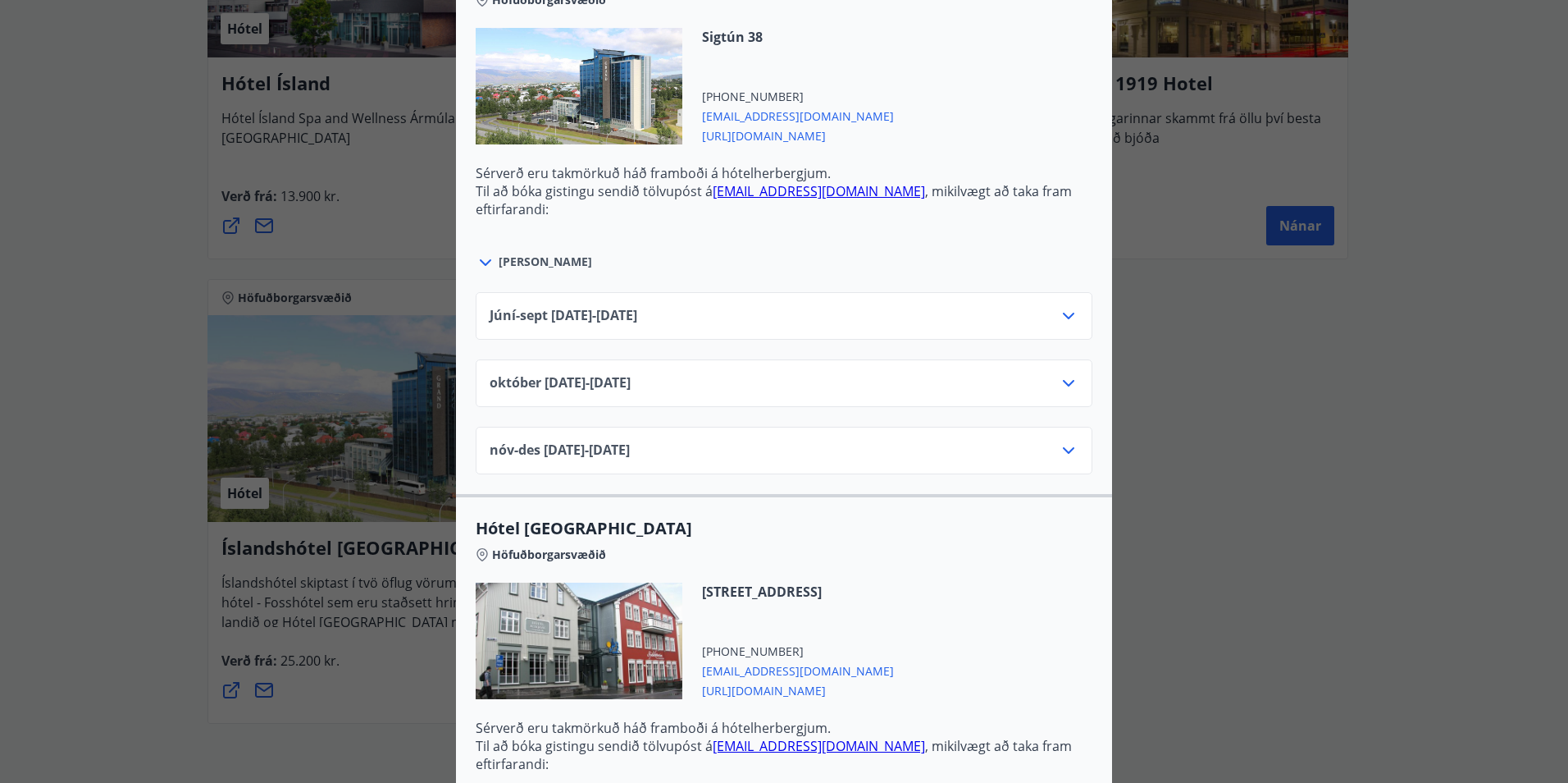
scroll to position [656, 0]
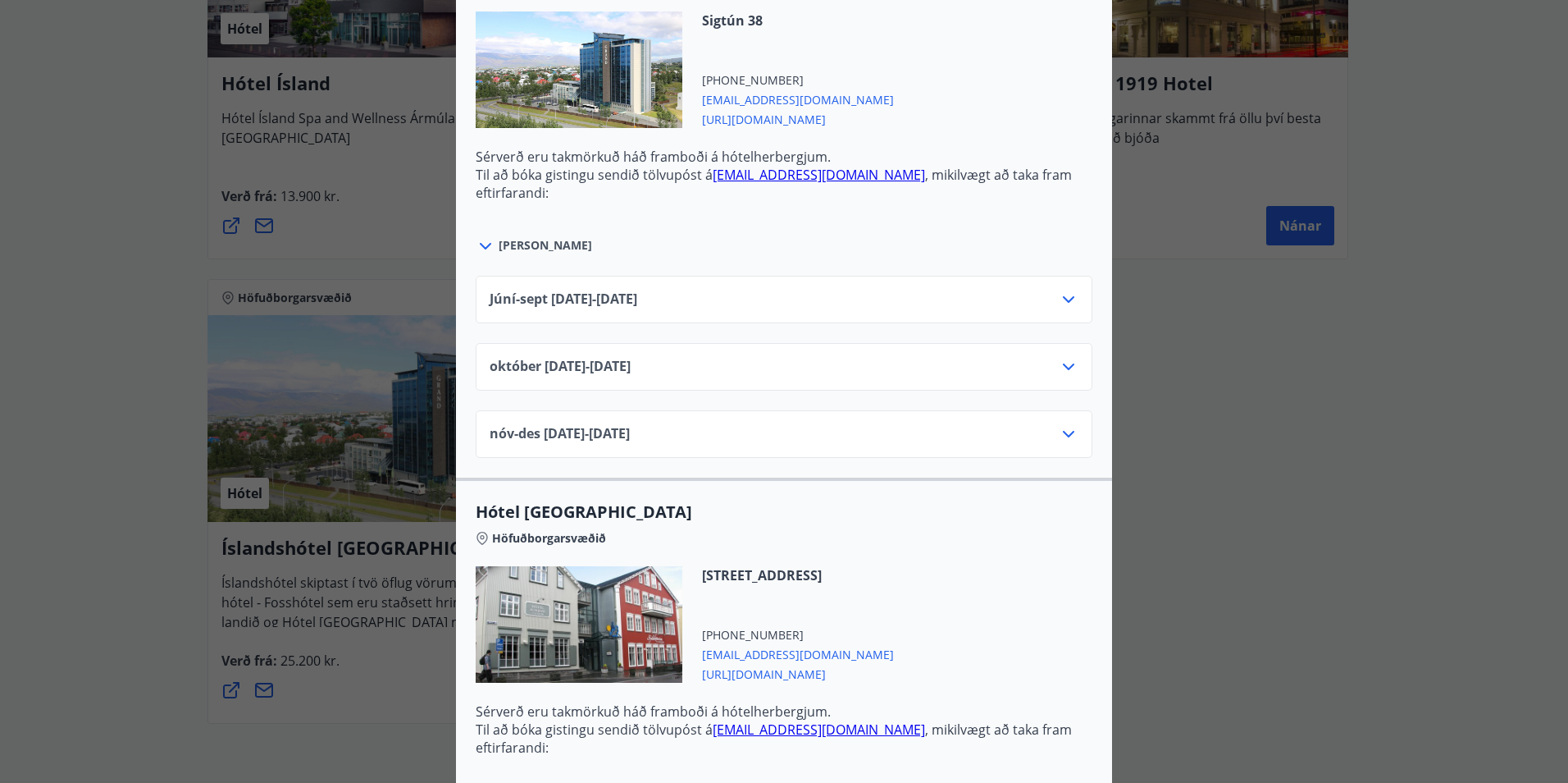
click at [1077, 371] on div "[DATE]10.25 - [DATE]" at bounding box center [784, 367] width 617 height 47
click at [1068, 371] on icon at bounding box center [1068, 367] width 19 height 19
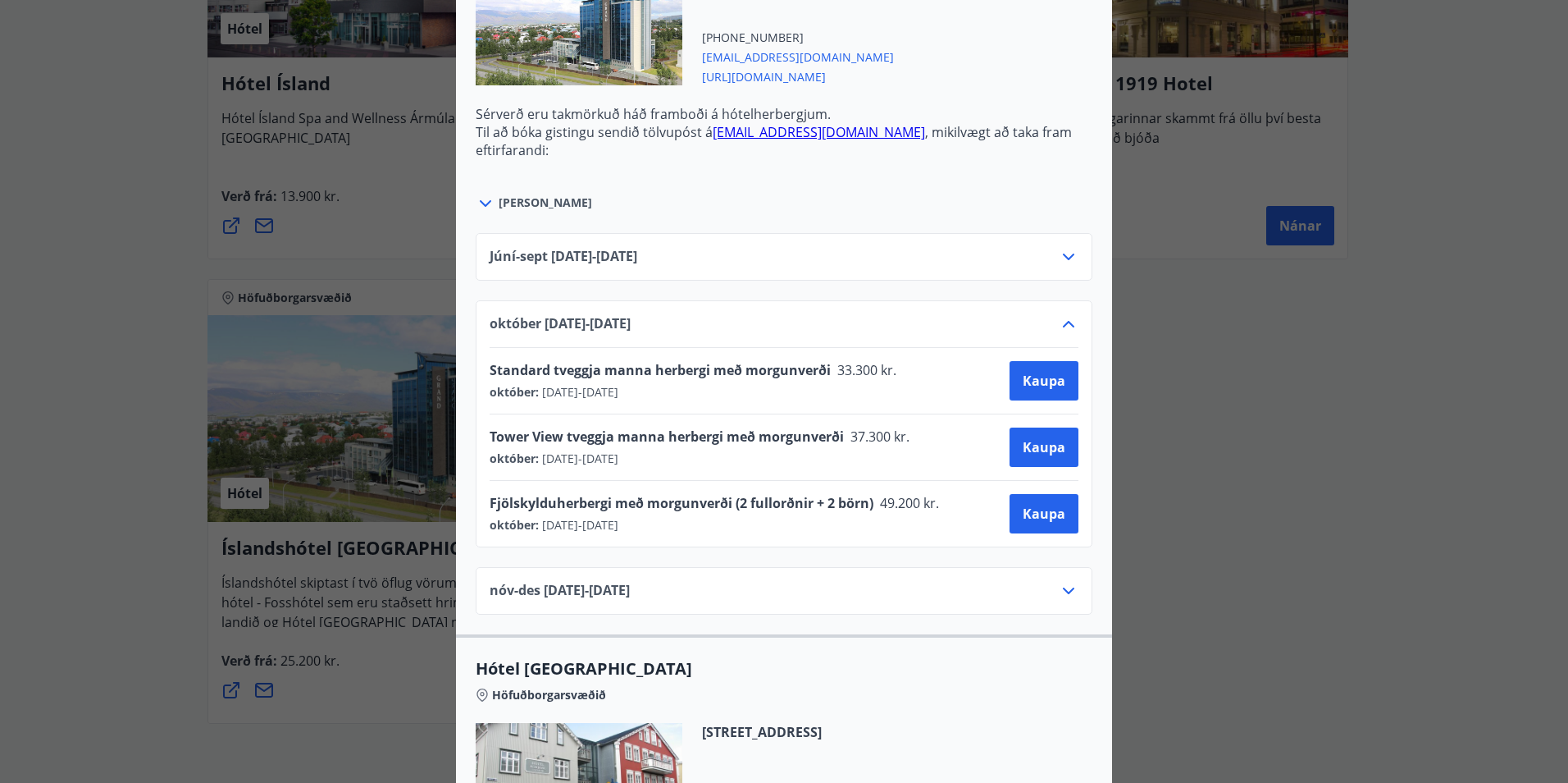
scroll to position [739, 0]
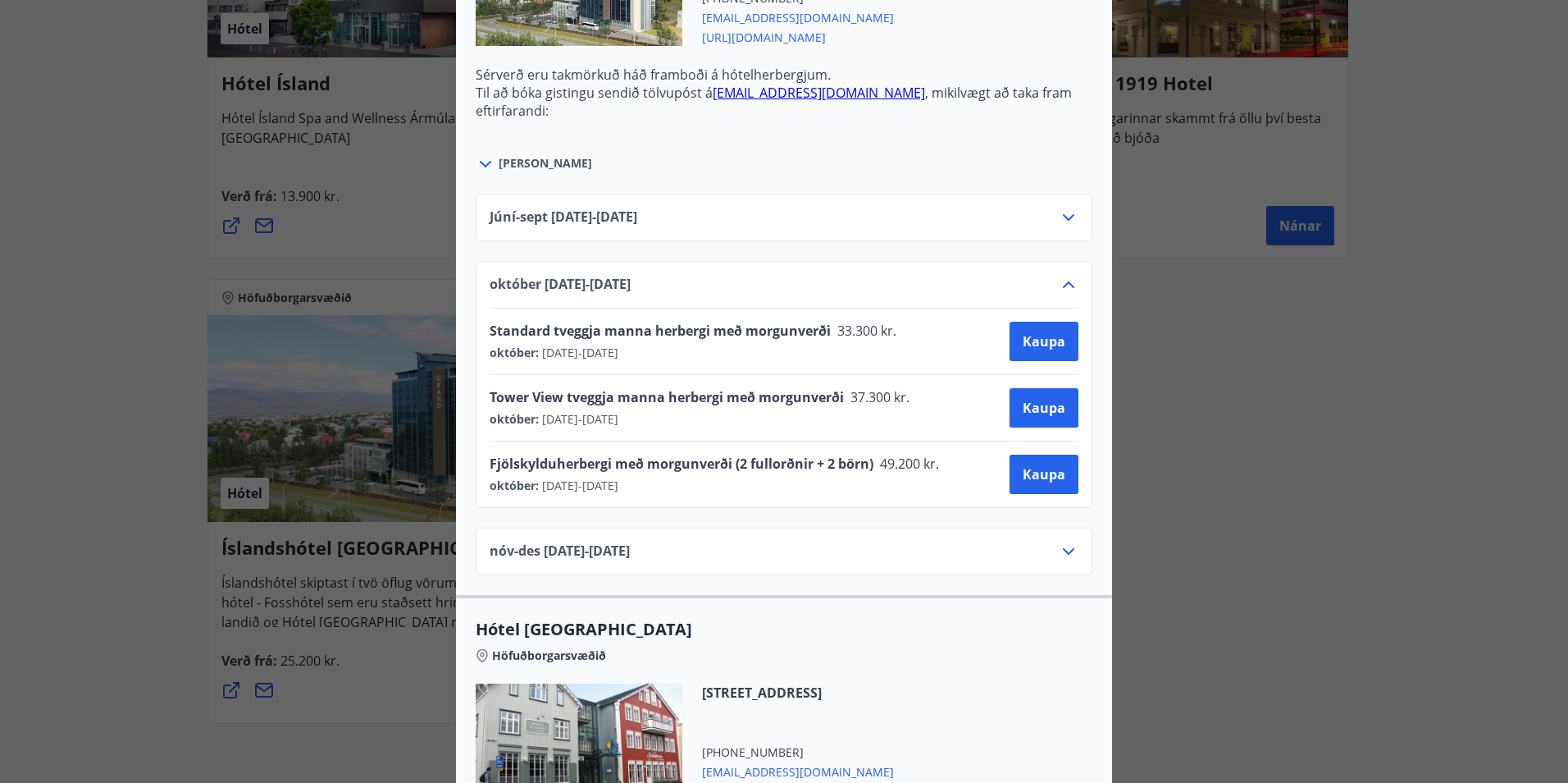
click at [271, 441] on div "Íslandshótel Reykjavík Ekki er hægt að nýta Ferðaávísun fyrir bókanir sem eru g…" at bounding box center [784, 392] width 1568 height 783
